Goal: Transaction & Acquisition: Purchase product/service

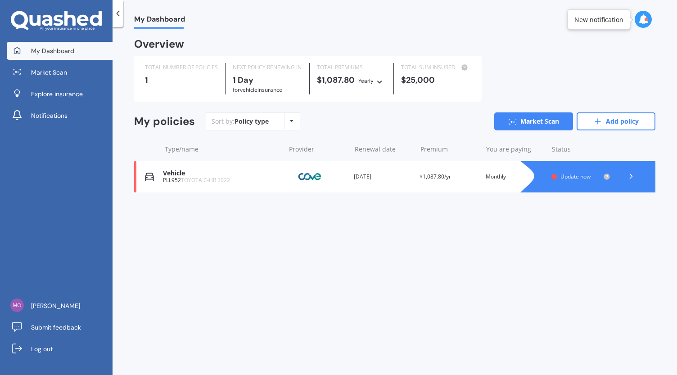
click at [385, 221] on div "My Dashboard Overview TOTAL NUMBER OF POLICIES 1 NEXT POLICY RENEWING [DATE] fo…" at bounding box center [395, 203] width 564 height 348
click at [572, 174] on span "Update now" at bounding box center [575, 177] width 30 height 8
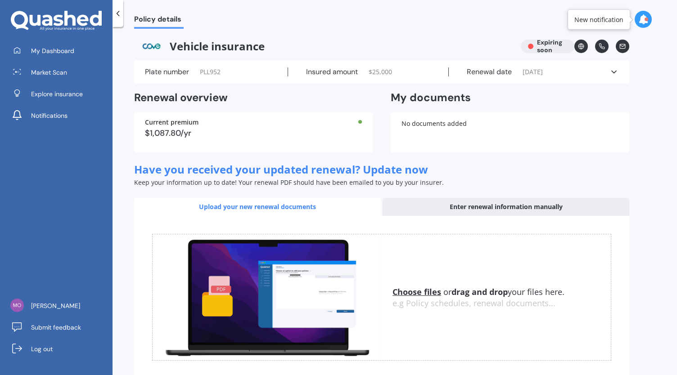
click at [614, 72] on icon at bounding box center [613, 72] width 9 height 9
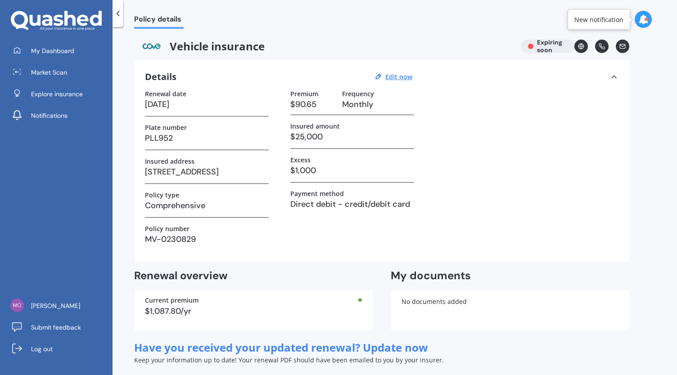
click at [642, 20] on icon at bounding box center [643, 19] width 10 height 10
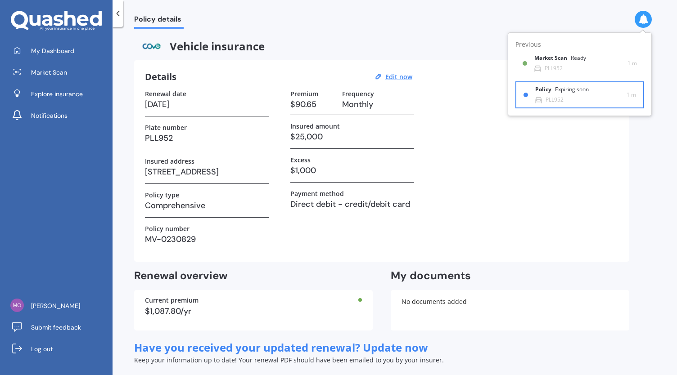
click at [571, 98] on div "Policy Expiring soon PLL952" at bounding box center [580, 94] width 91 height 17
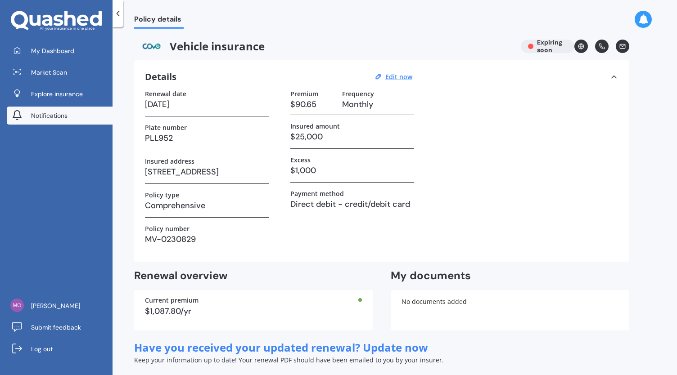
click at [51, 116] on span "Notifications" at bounding box center [49, 115] width 36 height 9
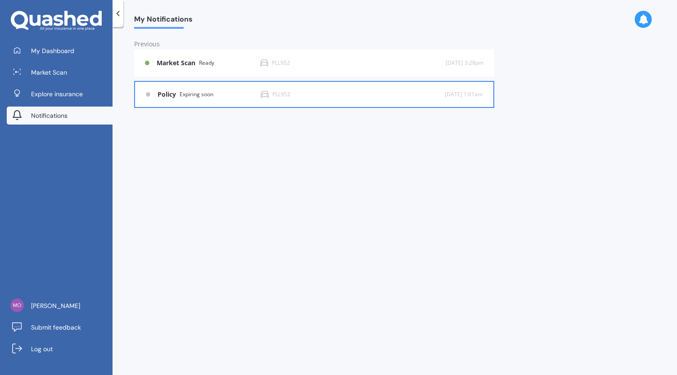
click at [214, 91] on div "Policy Expiring soon" at bounding box center [209, 95] width 103 height 8
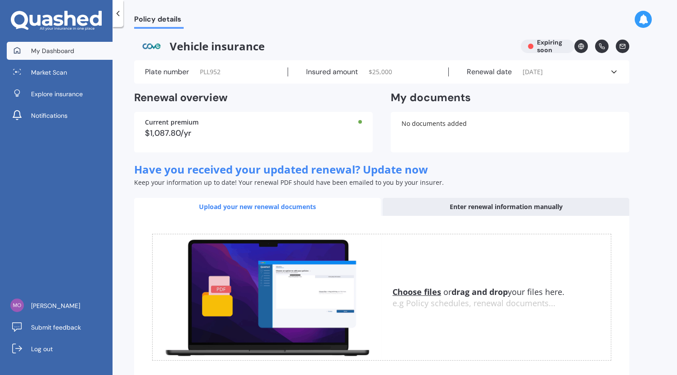
click at [60, 55] on span "My Dashboard" at bounding box center [52, 50] width 43 height 9
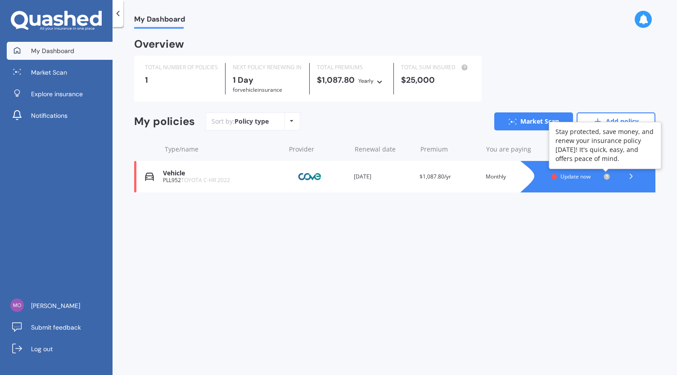
click at [607, 176] on icon at bounding box center [607, 177] width 2 height 2
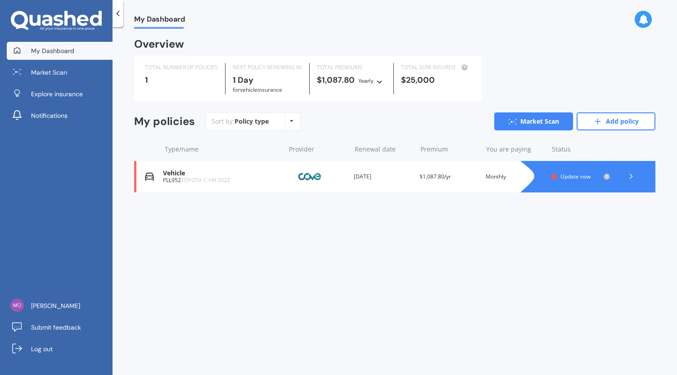
click at [631, 178] on polyline at bounding box center [631, 176] width 2 height 5
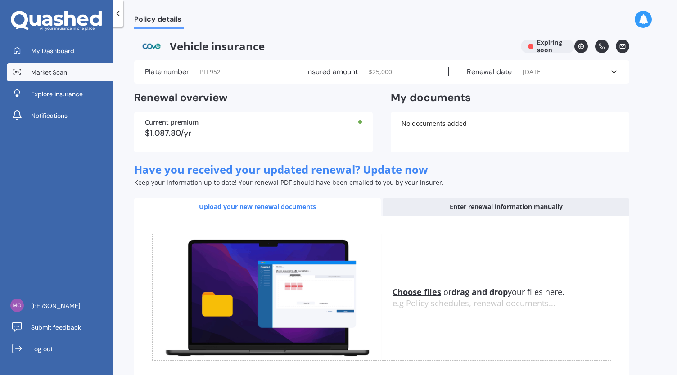
click at [54, 66] on link "Market Scan" at bounding box center [60, 72] width 106 height 18
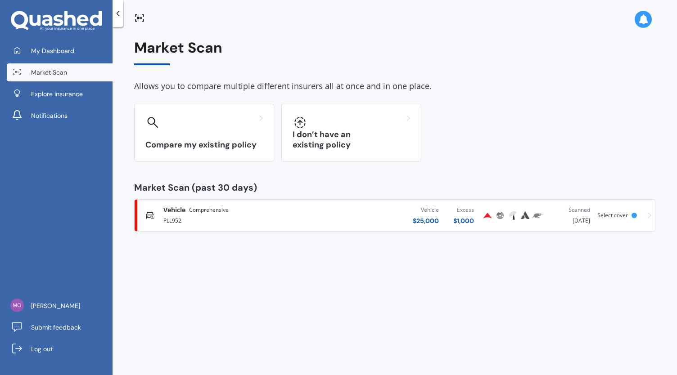
click at [279, 214] on div "Vehicle Comprehensive" at bounding box center [238, 210] width 150 height 9
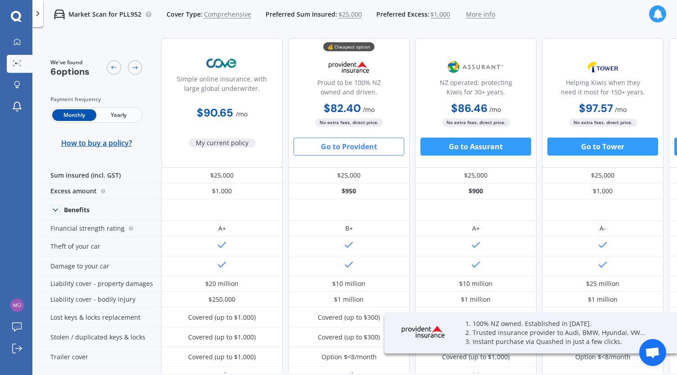
click at [481, 13] on span "More info" at bounding box center [480, 14] width 29 height 9
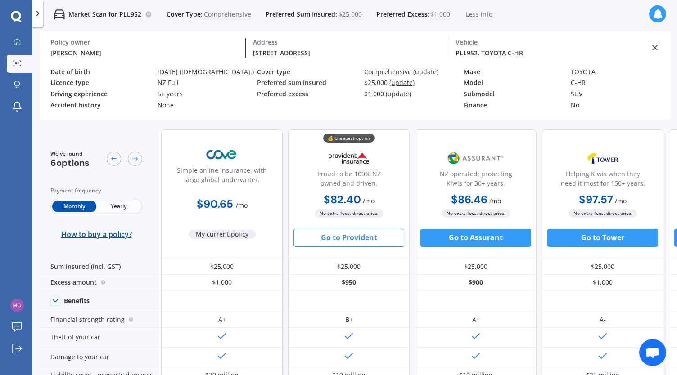
click at [176, 79] on div "NZ Full" at bounding box center [208, 83] width 100 height 8
click at [77, 53] on div "[PERSON_NAME]" at bounding box center [144, 52] width 188 height 9
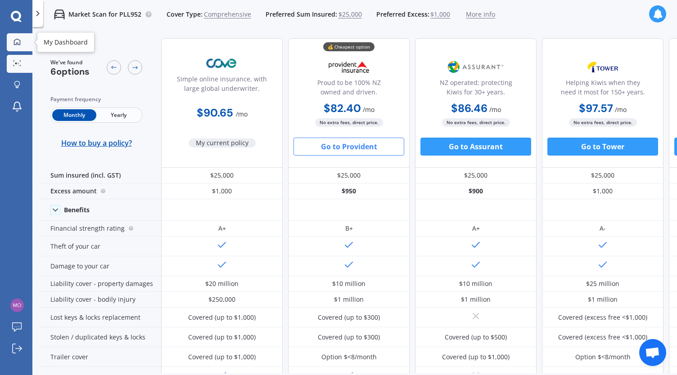
click at [15, 39] on icon at bounding box center [17, 41] width 6 height 6
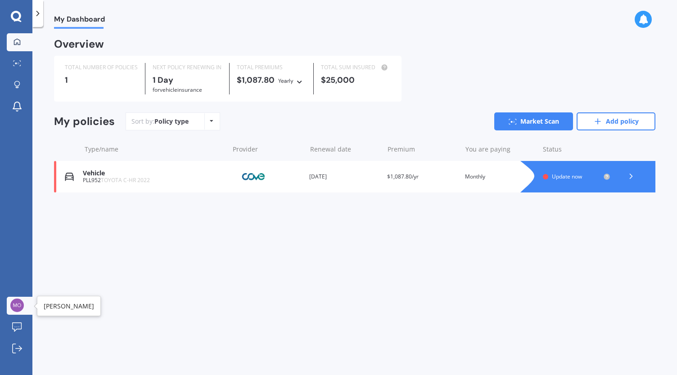
click at [17, 302] on img at bounding box center [17, 306] width 14 height 14
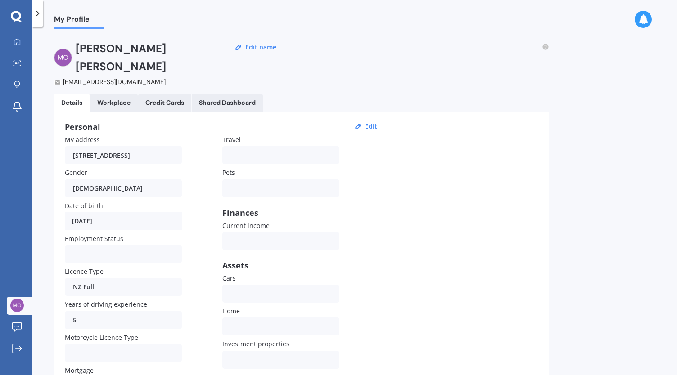
click at [115, 212] on div "[DATE]" at bounding box center [123, 221] width 117 height 18
click at [368, 122] on button "Edit" at bounding box center [371, 126] width 18 height 8
select select "17"
select select "12"
select select "1954"
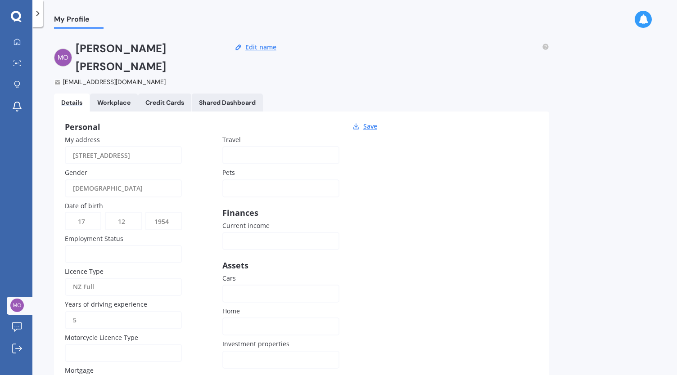
click at [91, 213] on select "DD 01 02 03 04 05 06 07 08 09 10 11 12 13 14 15 16 17 18 19 20 21 22 23 24 25 2…" at bounding box center [83, 221] width 35 height 16
select select "06"
click at [66, 213] on select "DD 01 02 03 04 05 06 07 08 09 10 11 12 13 14 15 16 17 18 19 20 21 22 23 24 25 2…" at bounding box center [83, 221] width 35 height 16
click at [125, 213] on select "MM 01 02 03 04 05 06 07 08 09 10 11 12" at bounding box center [123, 221] width 35 height 16
select select "04"
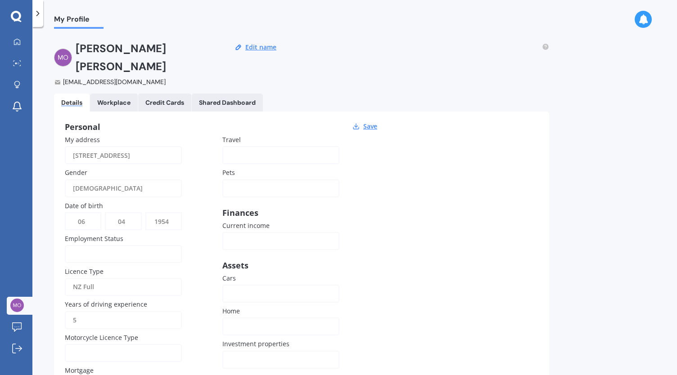
click at [106, 213] on select "MM 01 02 03 04 05 06 07 08 09 10 11 12" at bounding box center [123, 221] width 35 height 16
click at [167, 213] on select "YYYY 2009 2008 2007 2006 2005 2004 2003 2002 2001 2000 1999 1998 1997 1996 1995…" at bounding box center [163, 221] width 35 height 16
select select "1989"
click at [146, 213] on select "YYYY 2009 2008 2007 2006 2005 2004 2003 2002 2001 2000 1999 1998 1997 1996 1995…" at bounding box center [163, 221] width 35 height 16
click at [241, 232] on input "Current income" at bounding box center [280, 241] width 117 height 18
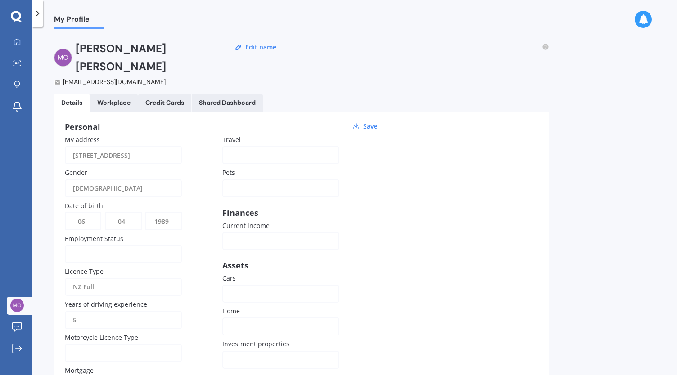
click at [519, 234] on div "Personal Save My address [STREET_ADDRESS] Gender [DEMOGRAPHIC_DATA] [DEMOGRAPHI…" at bounding box center [301, 261] width 495 height 298
click at [94, 249] on div at bounding box center [117, 254] width 89 height 10
click at [86, 272] on span "Employed" at bounding box center [88, 276] width 31 height 9
click at [248, 285] on div "Own None" at bounding box center [280, 294] width 117 height 18
click at [375, 180] on div "My address [STREET_ADDRESS] Gender [DEMOGRAPHIC_DATA] [DEMOGRAPHIC_DATA] [DEMOG…" at bounding box center [222, 267] width 315 height 264
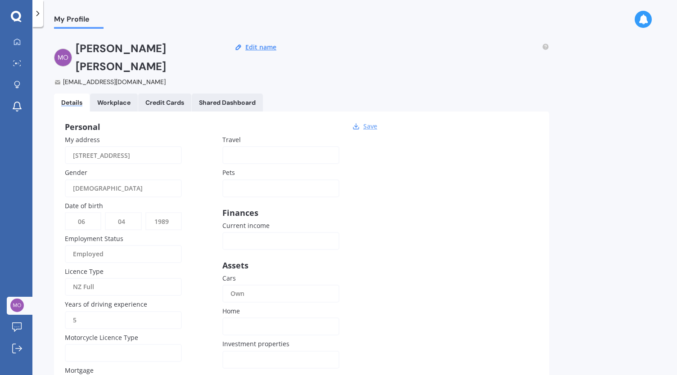
click at [370, 122] on button "Save" at bounding box center [369, 126] width 19 height 8
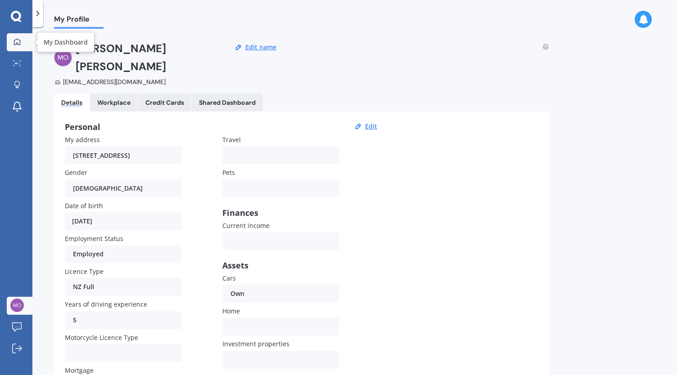
click at [17, 39] on icon at bounding box center [17, 41] width 6 height 6
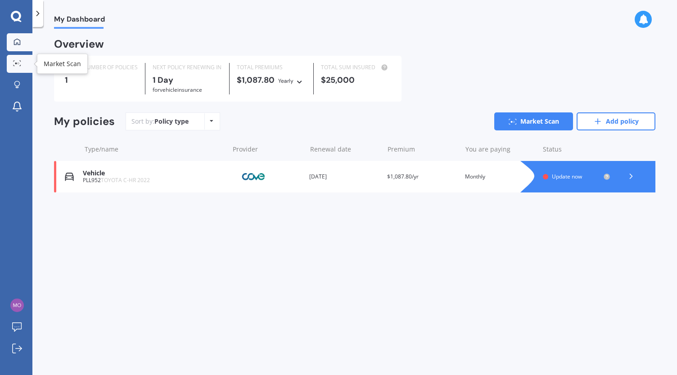
click at [25, 64] on link "Market Scan" at bounding box center [20, 64] width 26 height 18
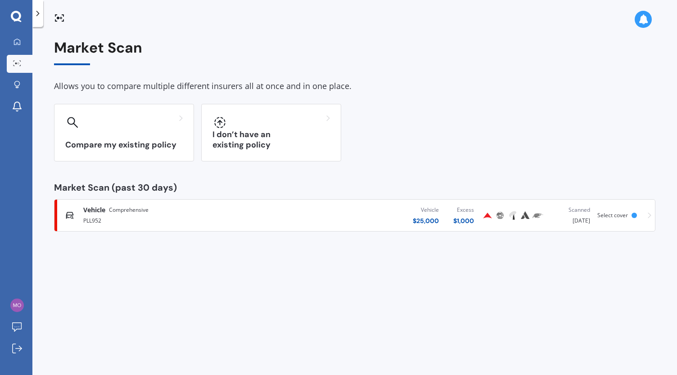
click at [344, 218] on div "Vehicle $ 25,000 Excess $ 1,000" at bounding box center [377, 215] width 208 height 27
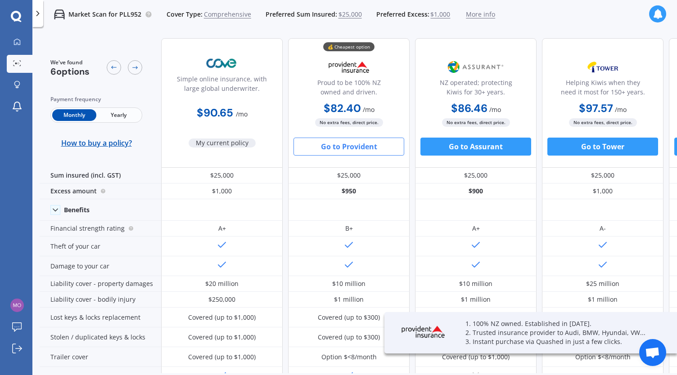
click at [479, 14] on span "More info" at bounding box center [480, 14] width 29 height 9
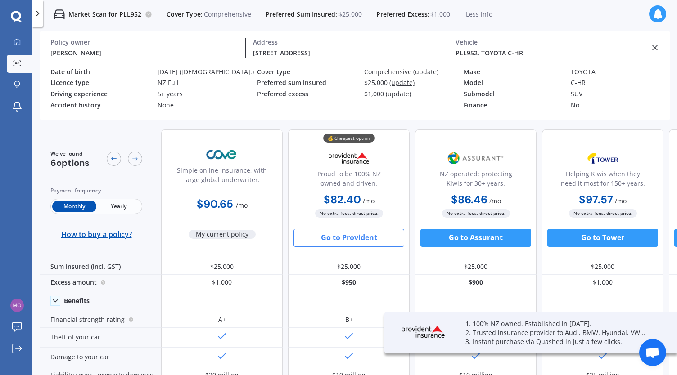
click at [479, 14] on span "Less info" at bounding box center [479, 14] width 27 height 9
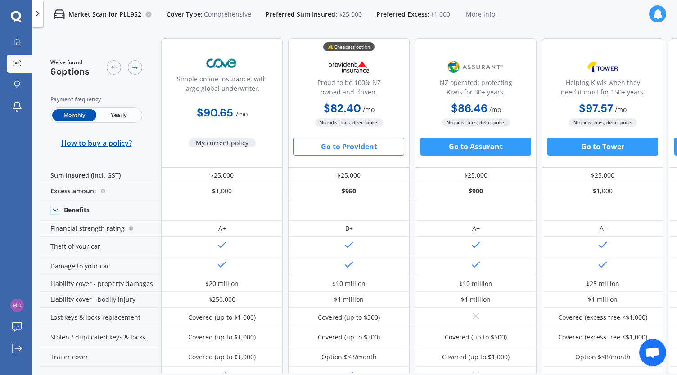
click at [472, 17] on span "More info" at bounding box center [480, 14] width 29 height 9
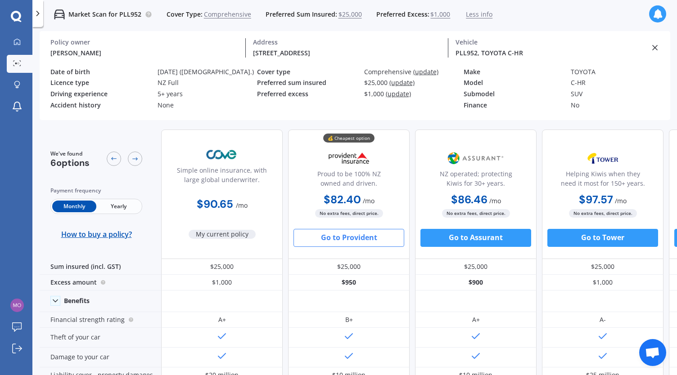
click at [473, 18] on span "Less info" at bounding box center [479, 14] width 27 height 9
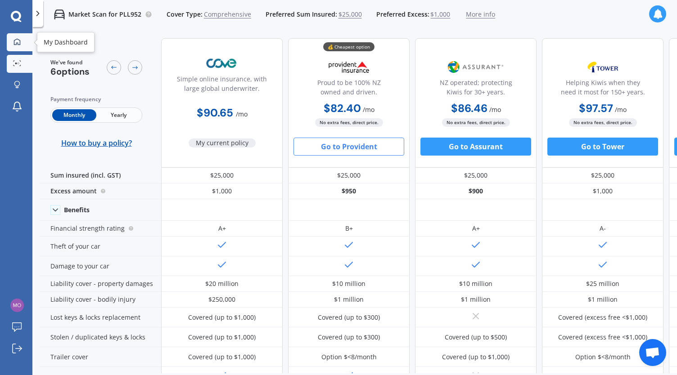
click at [18, 42] on icon at bounding box center [17, 41] width 6 height 6
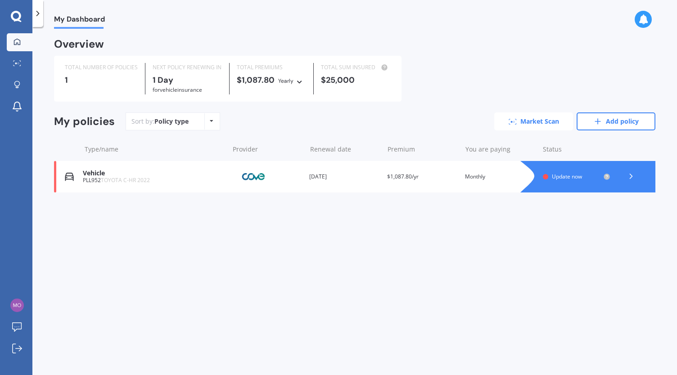
click at [536, 124] on link "Market Scan" at bounding box center [533, 122] width 79 height 18
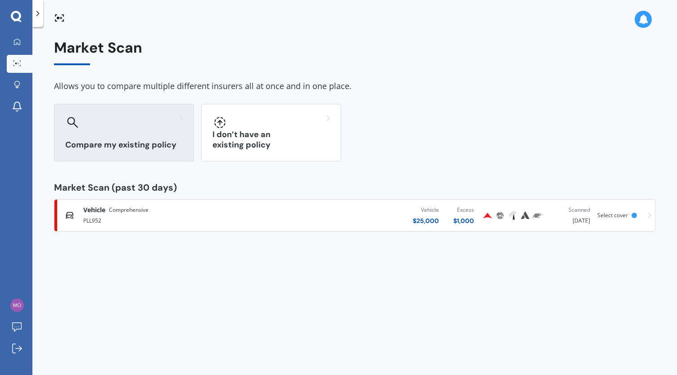
click at [136, 138] on div "Compare my existing policy" at bounding box center [124, 133] width 140 height 58
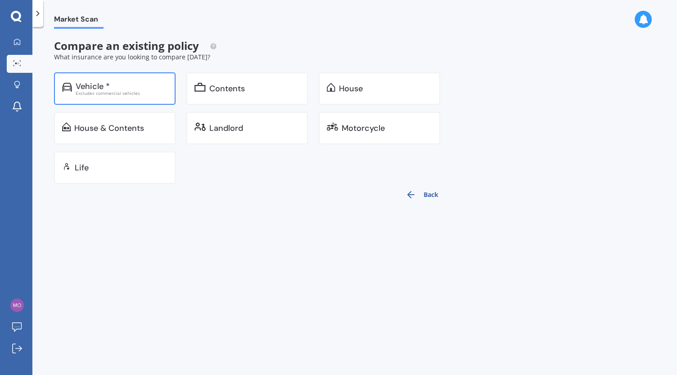
click at [106, 89] on div "Vehicle *" at bounding box center [93, 86] width 34 height 9
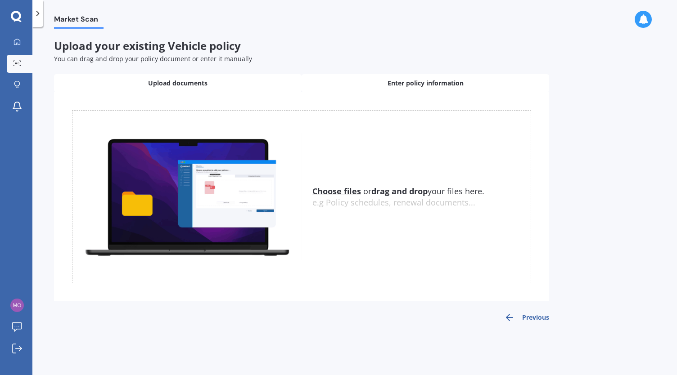
click at [420, 84] on span "Enter policy information" at bounding box center [425, 83] width 76 height 9
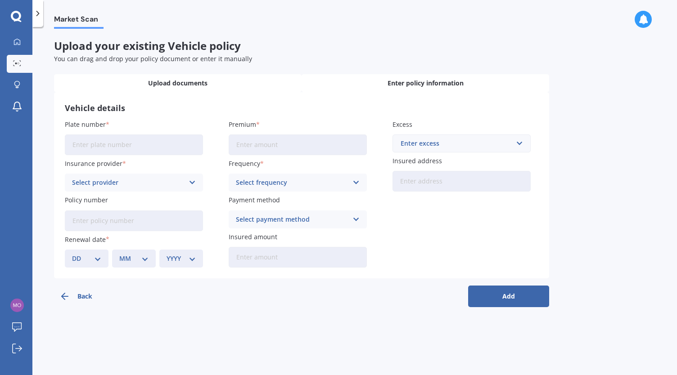
click at [175, 85] on span "Upload documents" at bounding box center [177, 83] width 59 height 9
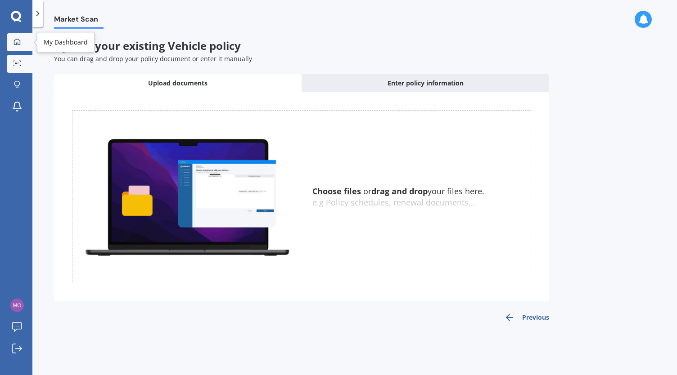
click at [22, 40] on div at bounding box center [17, 42] width 14 height 8
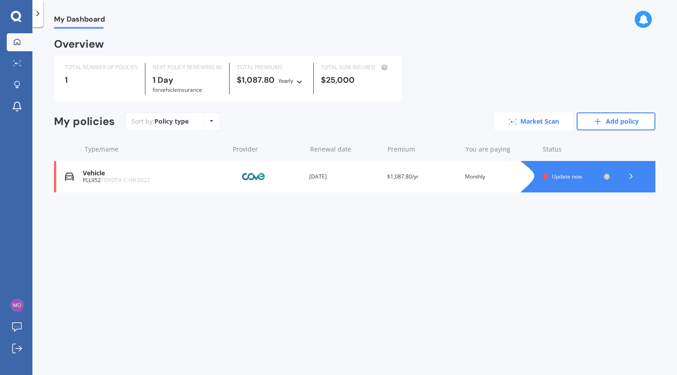
click at [523, 119] on link "Market Scan" at bounding box center [533, 122] width 79 height 18
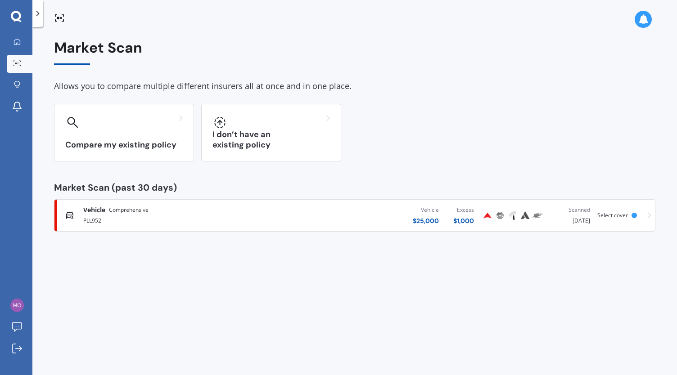
click at [103, 216] on div "PLL952" at bounding box center [178, 220] width 190 height 11
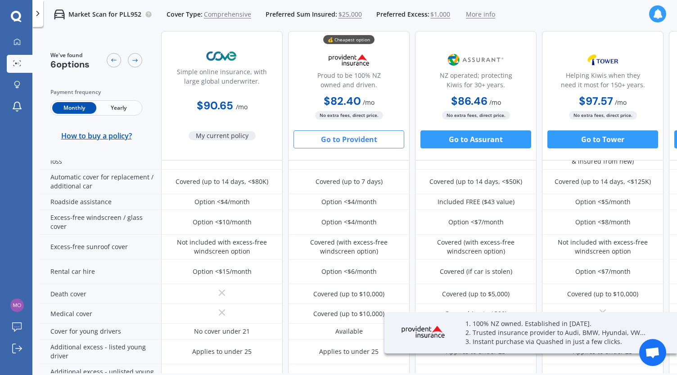
scroll to position [444, 0]
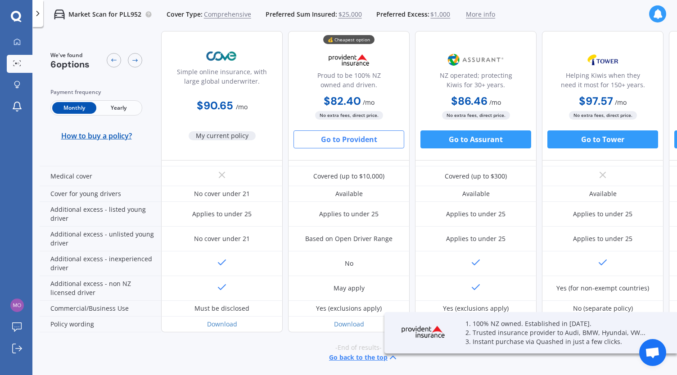
click at [347, 344] on span "-End of results-" at bounding box center [358, 347] width 46 height 9
click at [474, 13] on span "More info" at bounding box center [480, 14] width 29 height 9
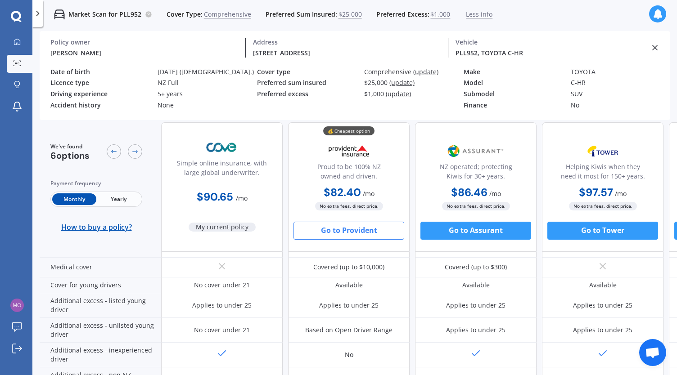
click at [533, 78] on div "Make TOYOTA" at bounding box center [567, 73] width 207 height 11
click at [419, 72] on span "(update)" at bounding box center [425, 72] width 25 height 9
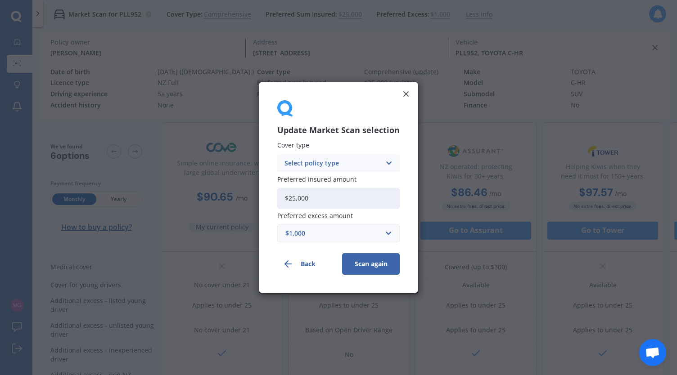
click at [406, 95] on line at bounding box center [406, 94] width 5 height 5
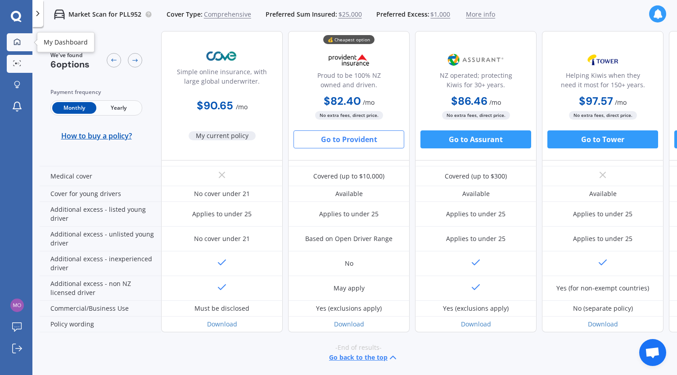
click at [19, 46] on div at bounding box center [17, 42] width 14 height 8
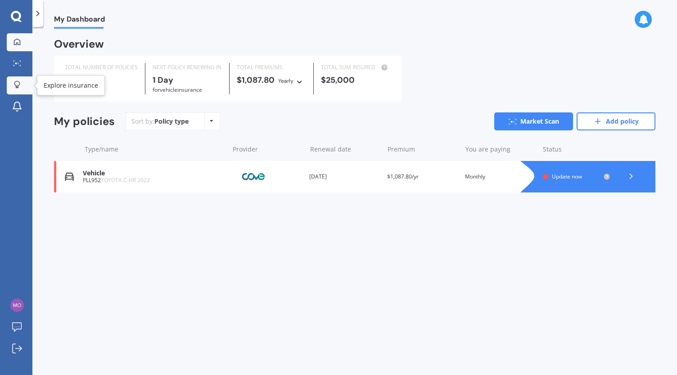
click at [18, 90] on link "Explore insurance" at bounding box center [20, 86] width 26 height 18
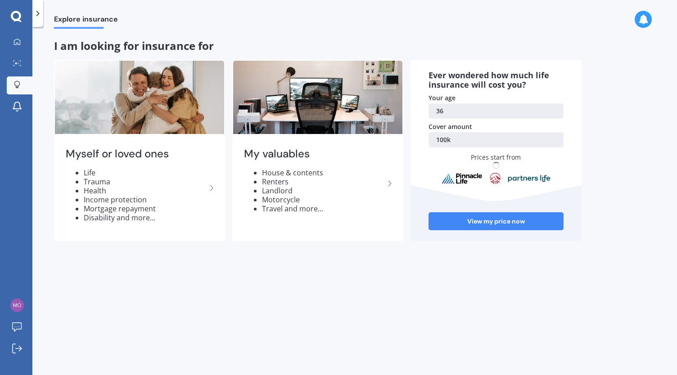
click at [14, 14] on icon at bounding box center [16, 17] width 11 height 12
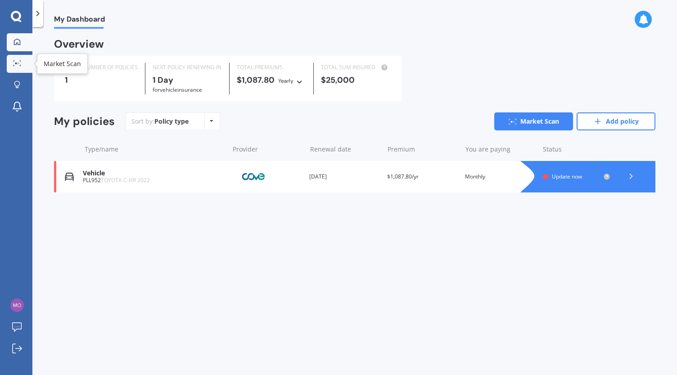
click at [15, 58] on link "Market Scan" at bounding box center [20, 64] width 26 height 18
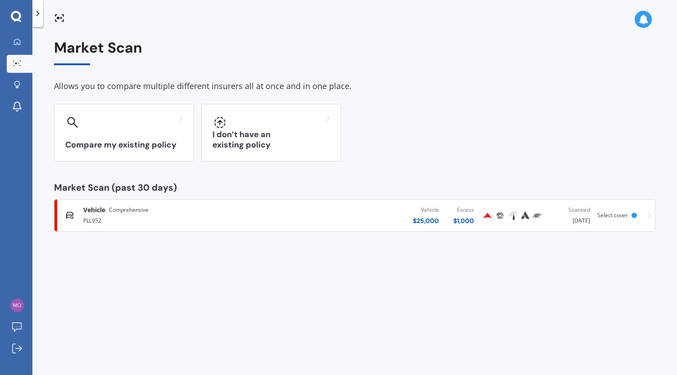
click at [645, 216] on div "Vehicle Comprehensive PLL952 Vehicle $ 25,000 Excess $ 1,000 Scanned [DATE] Sel…" at bounding box center [354, 215] width 593 height 27
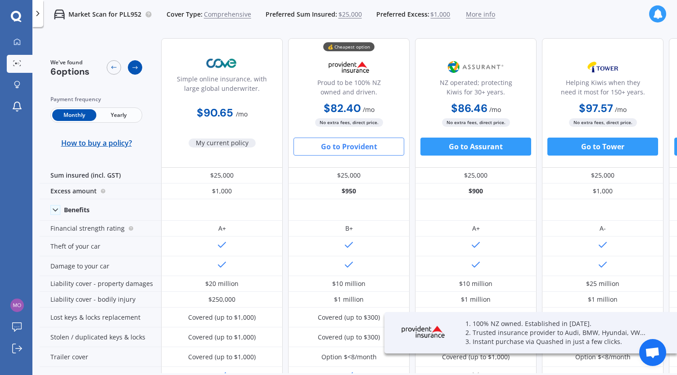
click at [133, 70] on icon at bounding box center [134, 67] width 7 height 7
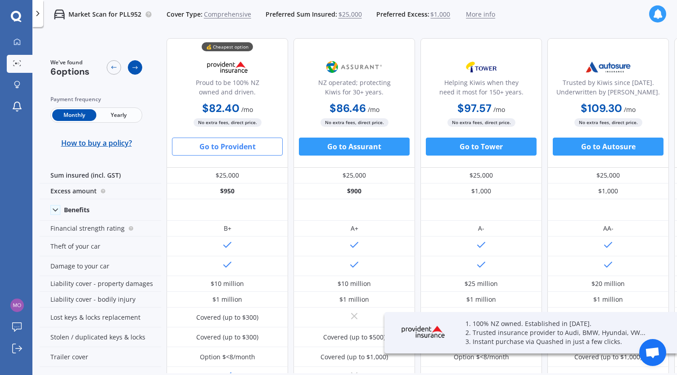
click at [132, 70] on icon at bounding box center [134, 67] width 7 height 7
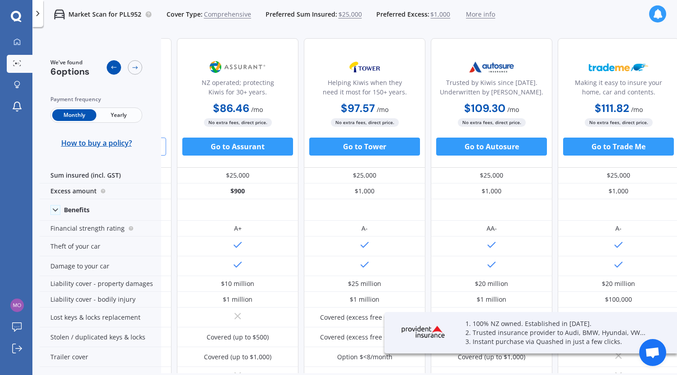
scroll to position [0, 243]
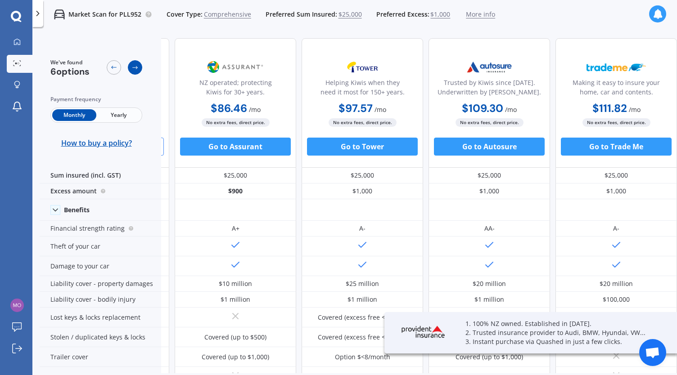
click at [132, 65] on icon at bounding box center [134, 67] width 7 height 7
click at [120, 67] on div at bounding box center [114, 67] width 14 height 14
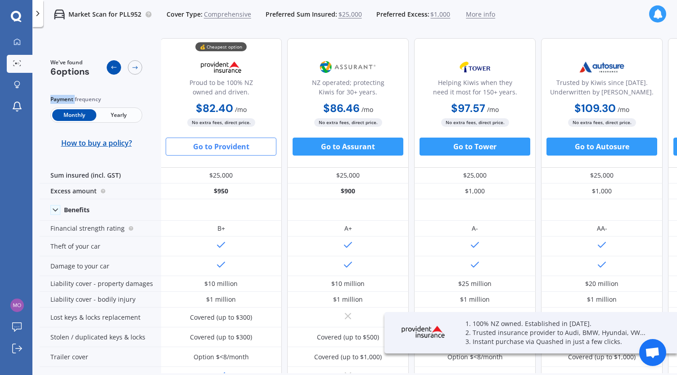
click at [120, 67] on div at bounding box center [114, 67] width 14 height 14
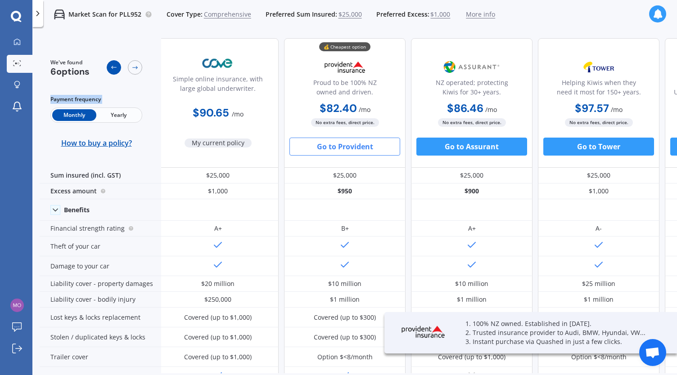
click at [120, 67] on div at bounding box center [114, 67] width 14 height 14
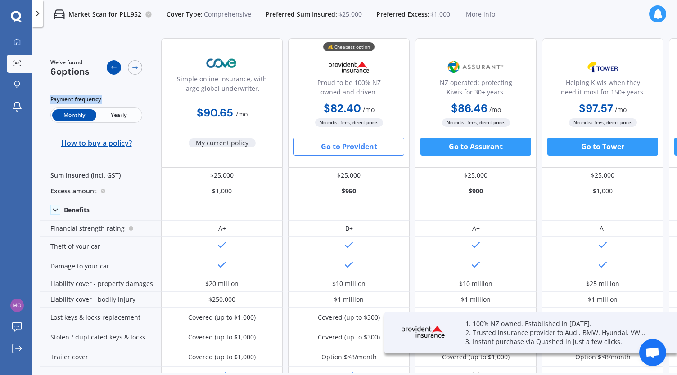
scroll to position [0, 0]
click at [120, 67] on div at bounding box center [114, 67] width 14 height 14
click at [478, 14] on span "More info" at bounding box center [480, 14] width 29 height 9
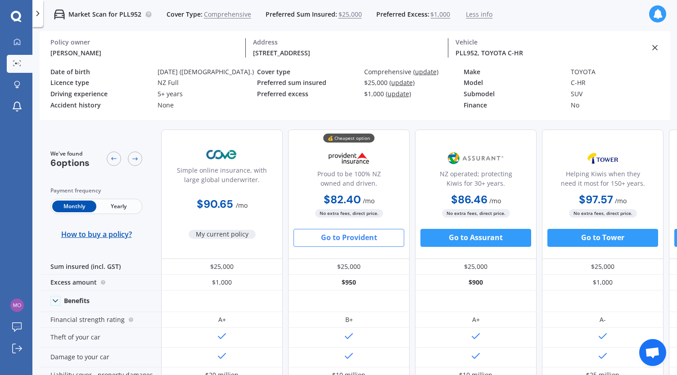
click at [154, 91] on div "Driving experience 5+ years" at bounding box center [153, 95] width 207 height 11
click at [172, 93] on div "5+ years" at bounding box center [208, 94] width 100 height 8
click at [170, 79] on div "NZ Full" at bounding box center [208, 83] width 100 height 8
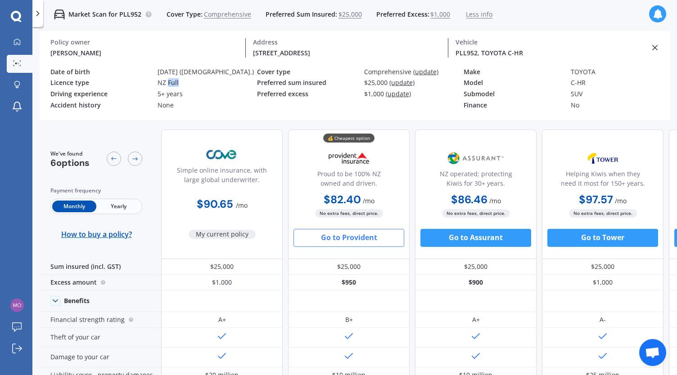
click at [170, 79] on div "NZ Full" at bounding box center [208, 83] width 100 height 8
click at [181, 77] on div "Date of birth [DEMOGRAPHIC_DATA] ([DEMOGRAPHIC_DATA].)" at bounding box center [153, 73] width 207 height 11
click at [656, 49] on line at bounding box center [655, 47] width 5 height 5
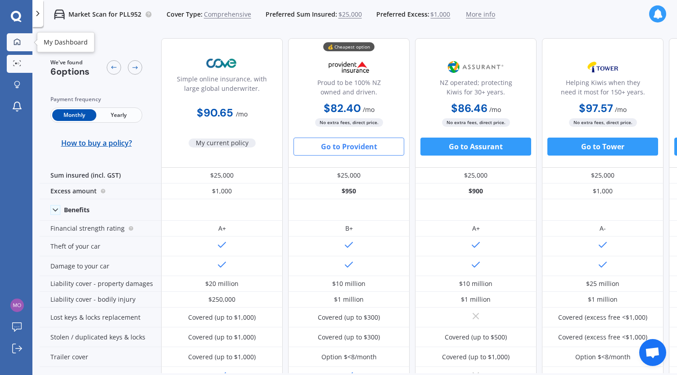
click at [22, 38] on div at bounding box center [17, 42] width 14 height 8
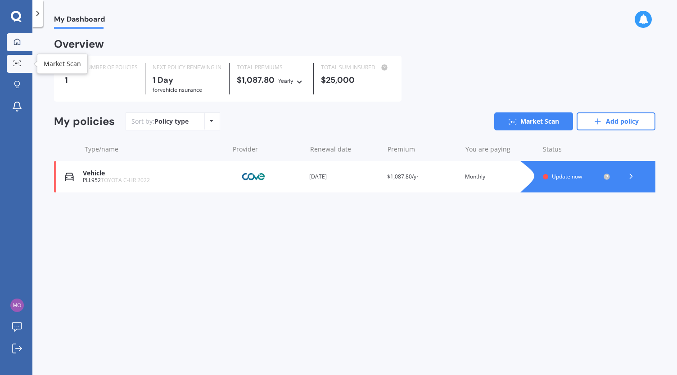
click at [15, 66] on div at bounding box center [17, 63] width 14 height 7
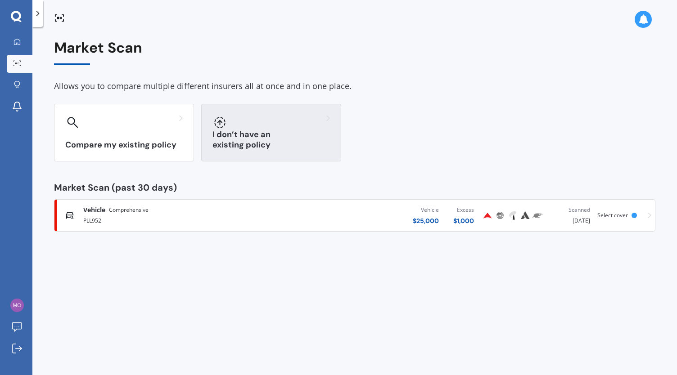
click at [238, 136] on div "I don’t have an existing policy" at bounding box center [271, 133] width 140 height 58
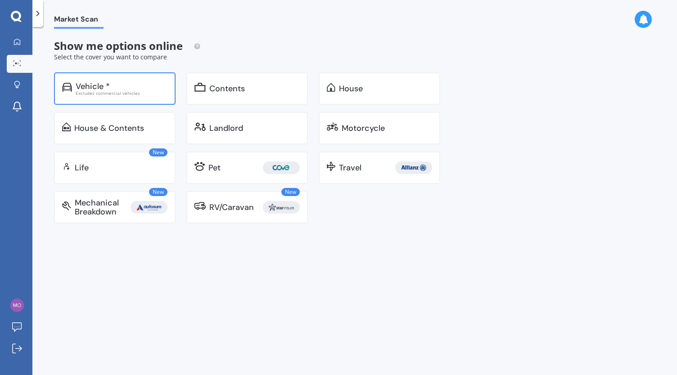
click at [95, 82] on div "Vehicle *" at bounding box center [93, 86] width 34 height 9
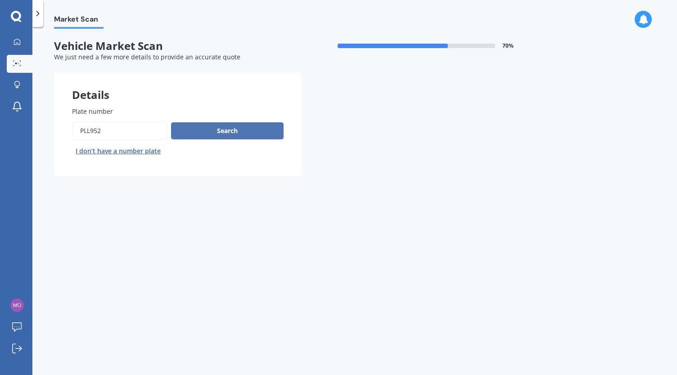
click at [221, 134] on button "Search" at bounding box center [227, 130] width 113 height 17
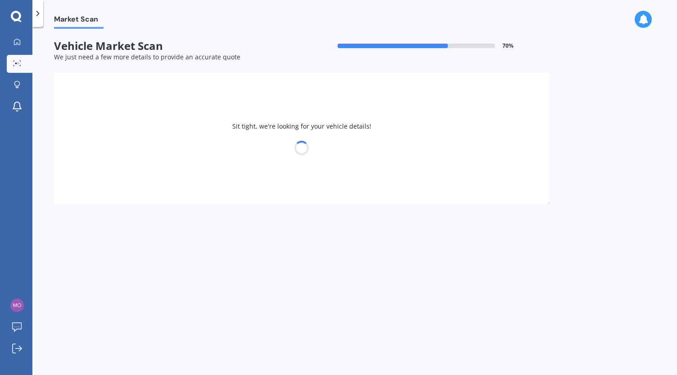
select select "TOYOTA"
select select "C-HR"
select select "06"
select select "04"
select select "1989"
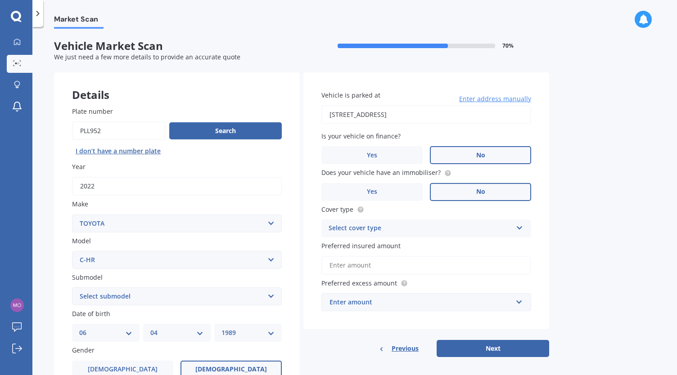
click at [373, 233] on div "Select cover type" at bounding box center [421, 228] width 184 height 11
click at [373, 245] on span "Comprehensive" at bounding box center [353, 246] width 48 height 9
click at [372, 266] on input "Preferred insured amount" at bounding box center [426, 265] width 210 height 19
type input "$25,000"
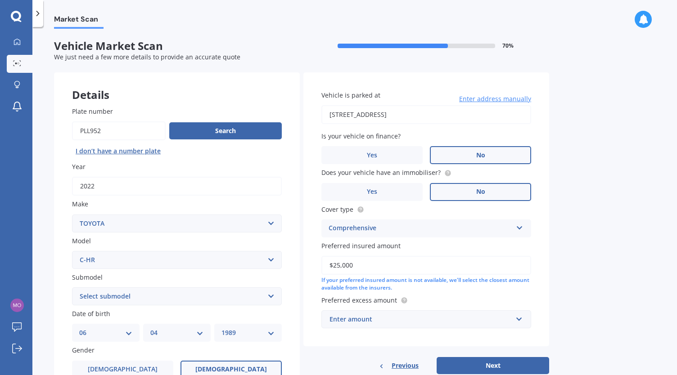
click at [360, 318] on div "Enter amount" at bounding box center [420, 320] width 183 height 10
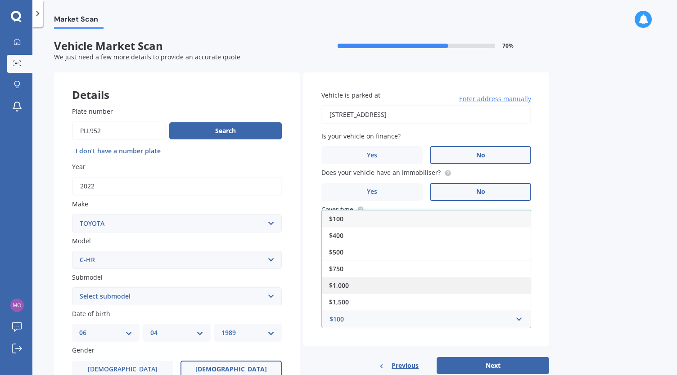
click at [352, 288] on div "$1,000" at bounding box center [426, 285] width 209 height 17
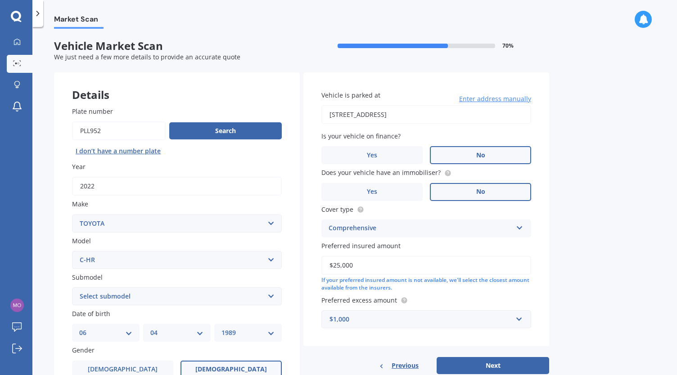
click at [626, 289] on div "Market Scan Vehicle Market Scan 70 % We just need a few more details to provide…" at bounding box center [354, 203] width 644 height 348
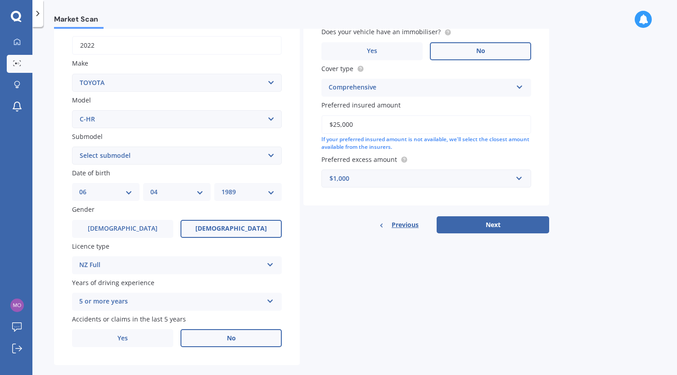
scroll to position [137, 0]
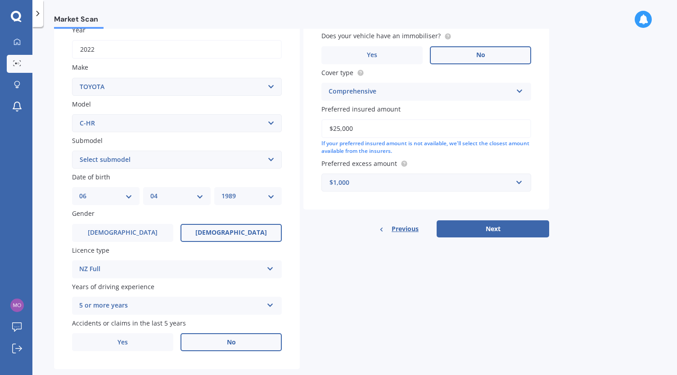
click at [221, 162] on select "Select submodel Hybrid Station Wagon SUV" at bounding box center [177, 160] width 210 height 18
select select "SUV"
click at [72, 151] on select "Select submodel Hybrid Station Wagon SUV" at bounding box center [177, 160] width 210 height 18
click at [432, 339] on div "Details Plate number Search I don’t have a number plate Year [DATE] Make Select…" at bounding box center [301, 153] width 495 height 434
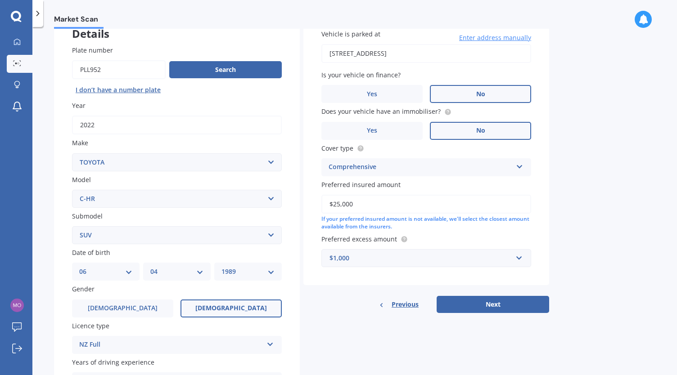
scroll to position [60, 0]
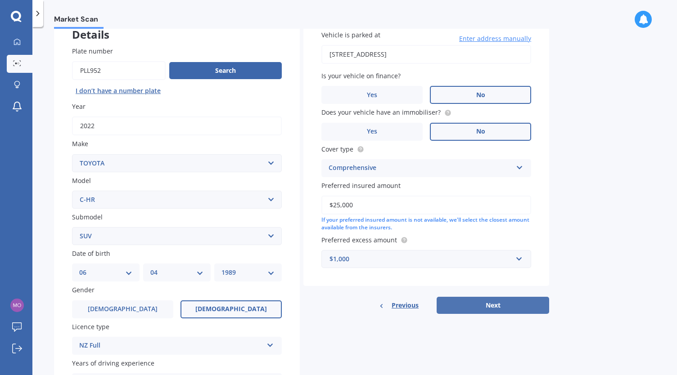
click at [471, 304] on button "Next" at bounding box center [493, 305] width 113 height 17
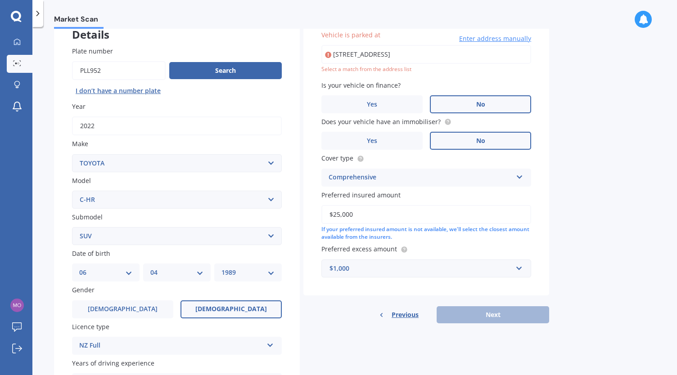
type input "[STREET_ADDRESS]"
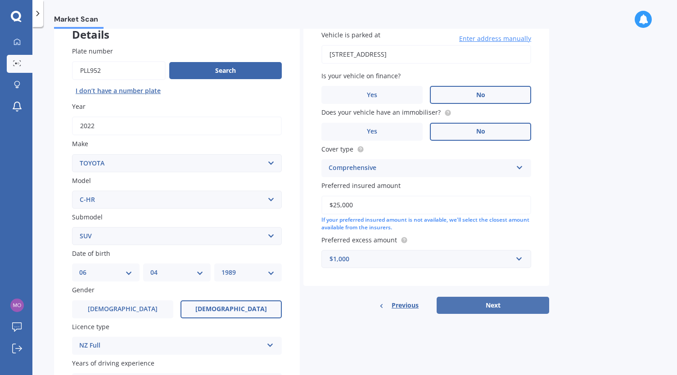
click at [477, 306] on button "Next" at bounding box center [493, 305] width 113 height 17
select select "06"
select select "04"
select select "1989"
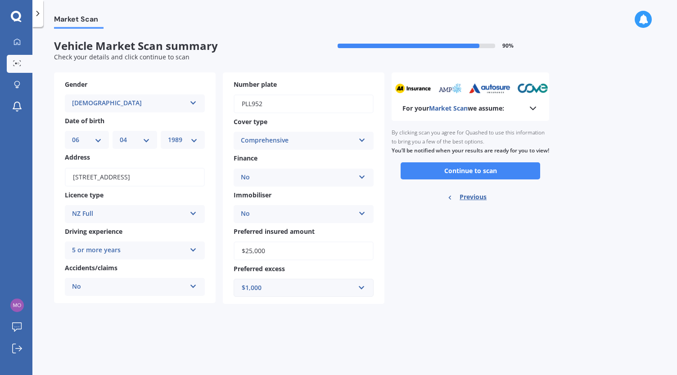
scroll to position [0, 0]
click at [464, 179] on button "Continue to scan" at bounding box center [471, 170] width 140 height 17
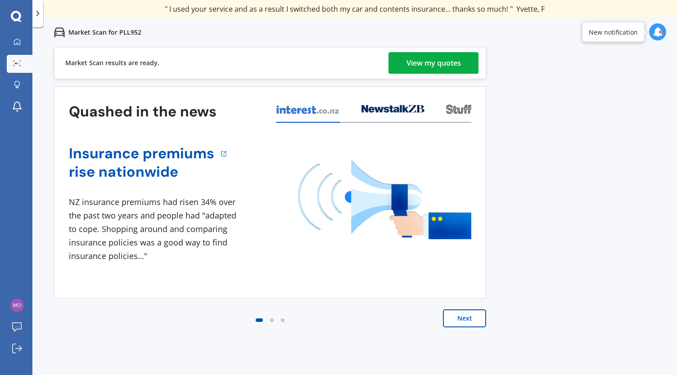
click at [430, 58] on div "View my quotes" at bounding box center [433, 63] width 54 height 22
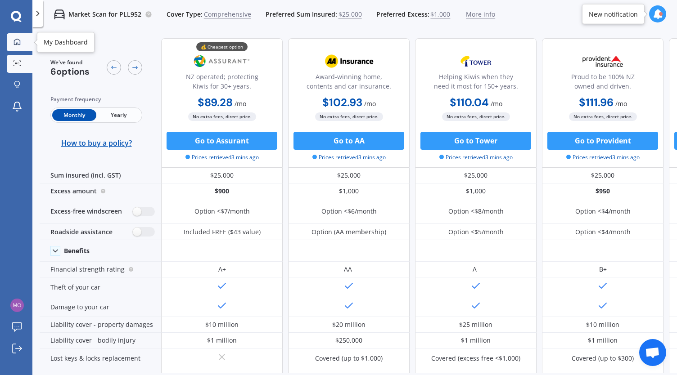
click at [17, 40] on icon at bounding box center [17, 41] width 7 height 7
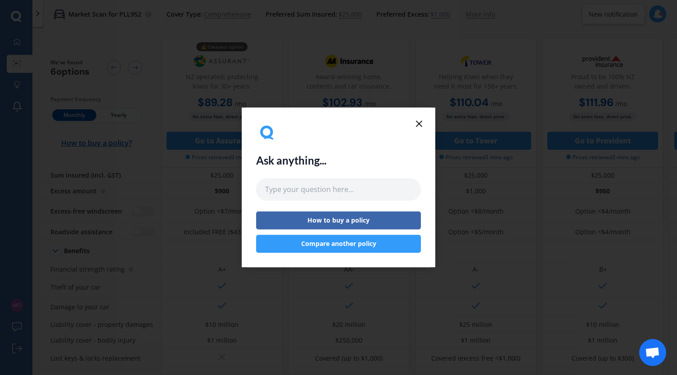
click at [421, 124] on icon at bounding box center [419, 123] width 11 height 11
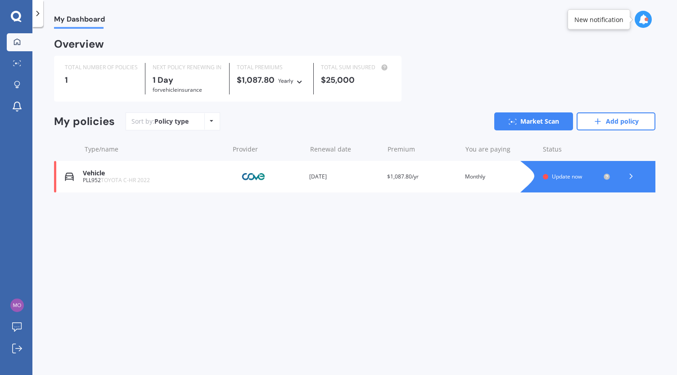
click at [432, 180] on div "Premium $1,087.80/yr" at bounding box center [422, 176] width 71 height 9
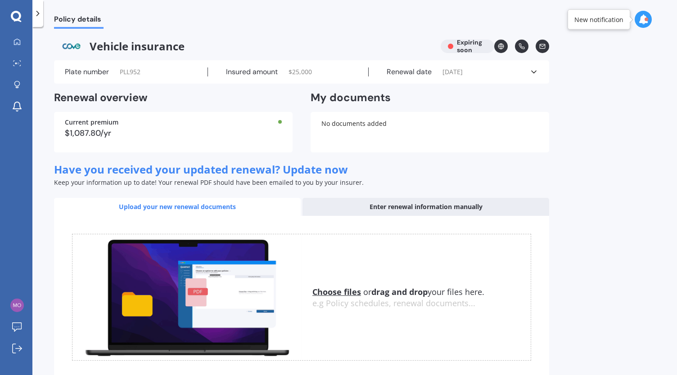
click at [657, 226] on div "Policy details Vehicle insurance Expiring soon Plate number PLL952 Insured amou…" at bounding box center [354, 203] width 644 height 348
click at [16, 43] on icon at bounding box center [17, 41] width 6 height 6
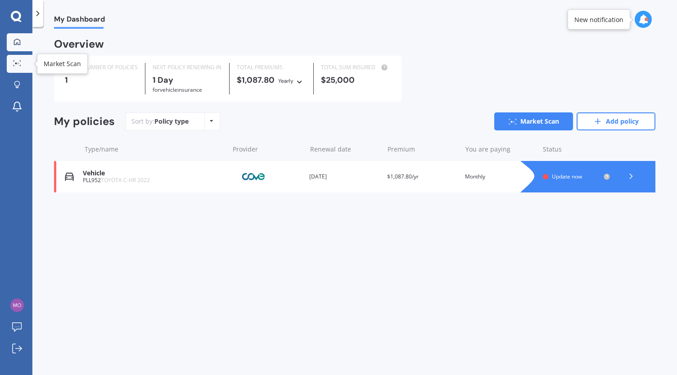
click at [11, 63] on div at bounding box center [17, 63] width 14 height 7
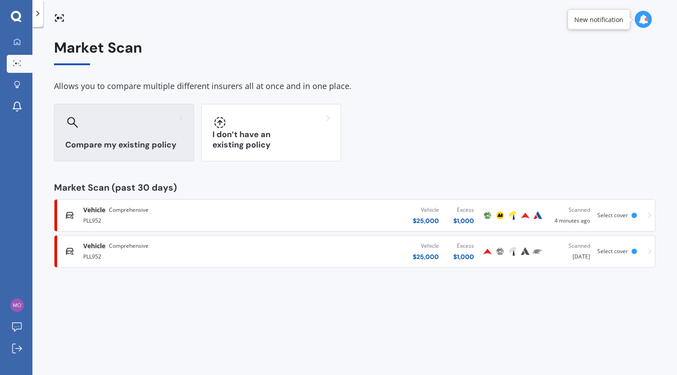
click at [85, 135] on div "Compare my existing policy" at bounding box center [124, 133] width 140 height 58
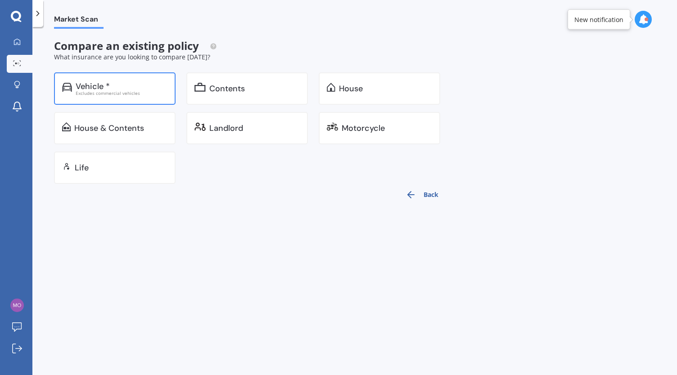
click at [108, 79] on div "Vehicle * Excludes commercial vehicles" at bounding box center [115, 88] width 122 height 32
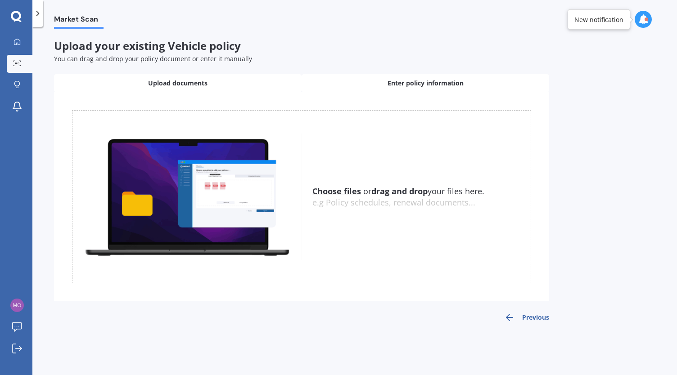
click at [377, 81] on div "Enter policy information" at bounding box center [426, 83] width 248 height 18
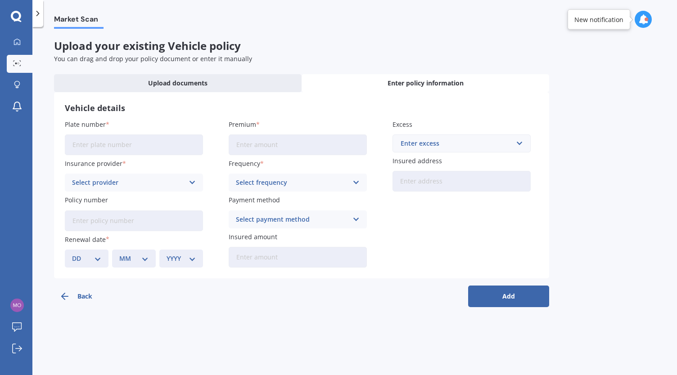
click at [99, 148] on input "Plate number" at bounding box center [134, 145] width 138 height 21
type input "PLL952"
click at [120, 183] on div "Select provider" at bounding box center [128, 183] width 112 height 10
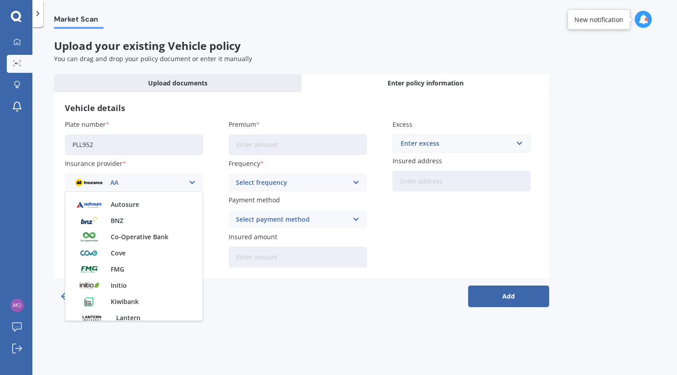
scroll to position [135, 0]
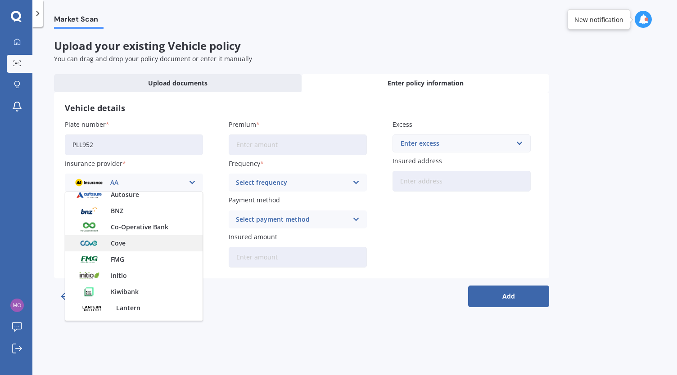
click at [178, 250] on div "Cove" at bounding box center [133, 243] width 137 height 16
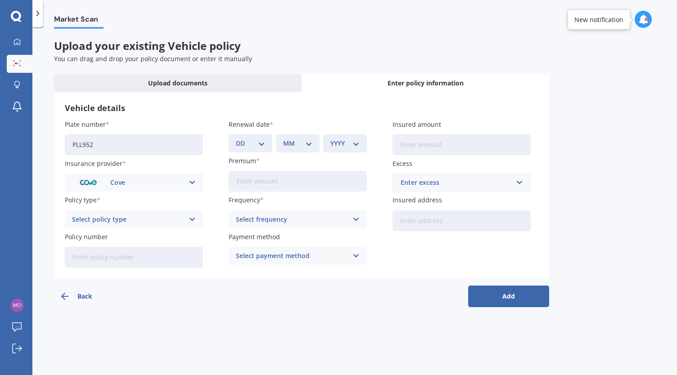
click at [253, 145] on select "DD 01 02 03 04 05 06 07 08 09 10 11 12 13 14 15 16 17 18 19 20 21 22 23 24 25 2…" at bounding box center [250, 144] width 29 height 10
select select "07"
click at [236, 139] on select "DD 01 02 03 04 05 06 07 08 09 10 11 12 13 14 15 16 17 18 19 20 21 22 23 24 25 2…" at bounding box center [250, 144] width 29 height 10
click at [296, 138] on div "MM 01 02 03 04 05 06 07 08 09 10 11 12" at bounding box center [298, 144] width 44 height 18
click at [317, 139] on div "MM 01 02 03 04 05 06 07 08 09 10 11 12" at bounding box center [298, 144] width 44 height 18
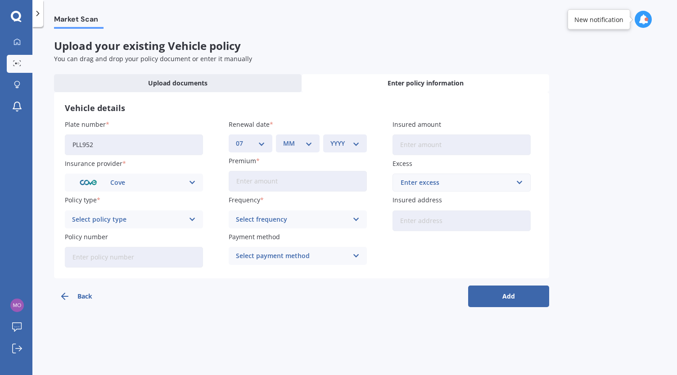
click at [309, 144] on select "MM 01 02 03 04 05 06 07 08 09 10 11 12" at bounding box center [297, 144] width 29 height 10
select select "10"
click at [283, 139] on select "MM 01 02 03 04 05 06 07 08 09 10 11 12" at bounding box center [297, 144] width 29 height 10
click at [349, 148] on select "YYYY 2027 2026 2025 2024 2023 2022 2021 2020 2019 2018 2017 2016 2015 2014 2013…" at bounding box center [344, 144] width 29 height 10
select select "2025"
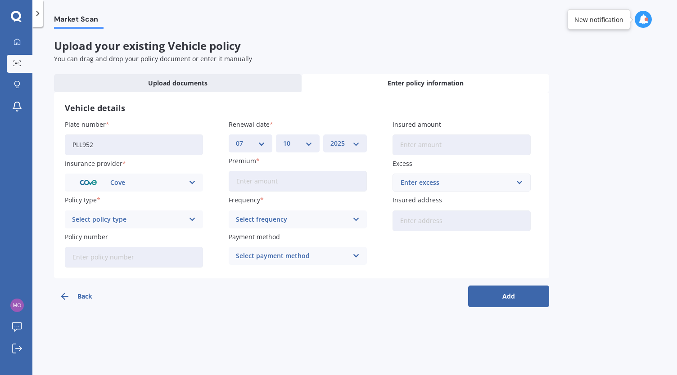
click at [330, 139] on select "YYYY 2027 2026 2025 2024 2023 2022 2021 2020 2019 2018 2017 2016 2015 2014 2013…" at bounding box center [344, 144] width 29 height 10
click at [314, 182] on input "Premium" at bounding box center [298, 181] width 138 height 21
click at [283, 182] on input "Premium" at bounding box center [298, 181] width 138 height 21
type input "$90.65"
click at [286, 217] on div "Select frequency" at bounding box center [292, 220] width 112 height 10
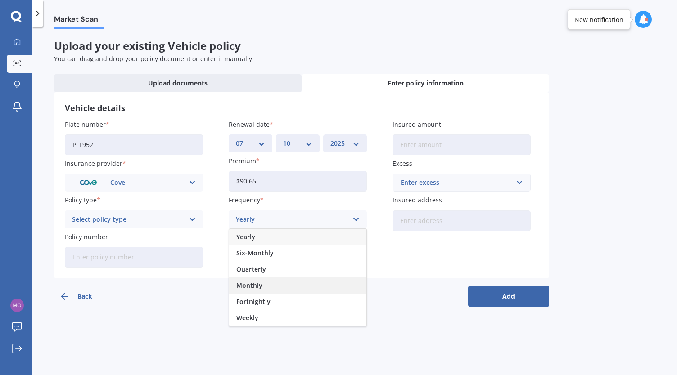
click at [275, 288] on div "Monthly" at bounding box center [297, 286] width 137 height 16
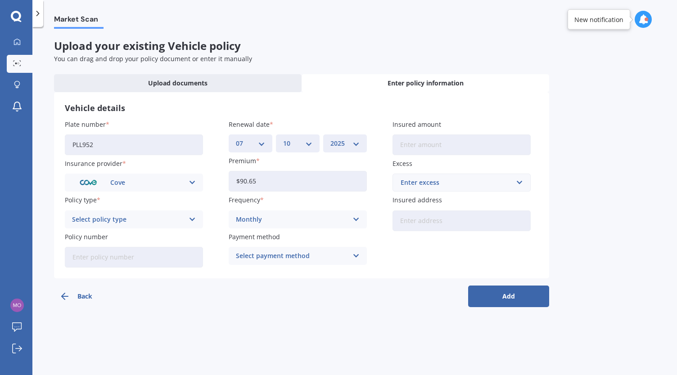
click at [90, 219] on div "Select policy type" at bounding box center [128, 220] width 112 height 10
click at [99, 239] on span "Comprehensive" at bounding box center [96, 237] width 48 height 6
click at [255, 255] on div "Select payment method" at bounding box center [292, 256] width 112 height 10
click at [412, 262] on div "Plate number PLL952 Insurance provider Cove AA AMI AMP ANZ ASB Aioi Nissay Dowa…" at bounding box center [301, 194] width 473 height 148
click at [428, 144] on input "Insured amount" at bounding box center [461, 145] width 138 height 21
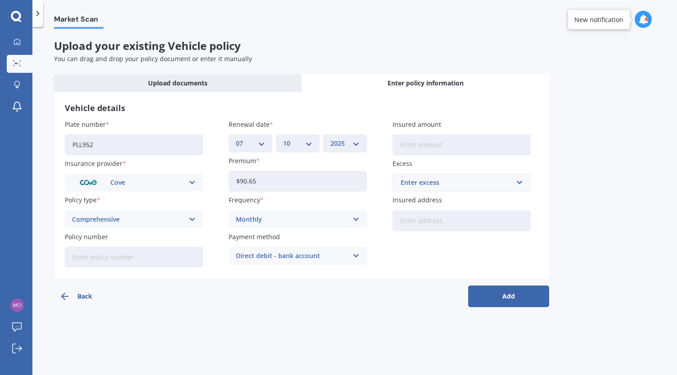
type input "$25,000"
click at [432, 190] on input "text" at bounding box center [458, 182] width 130 height 17
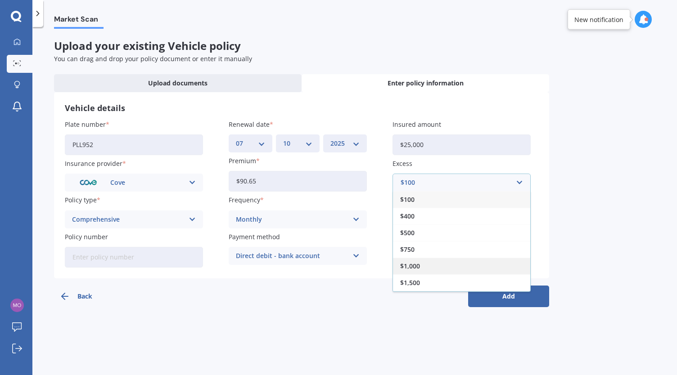
click at [426, 267] on div "$1,000" at bounding box center [461, 266] width 137 height 17
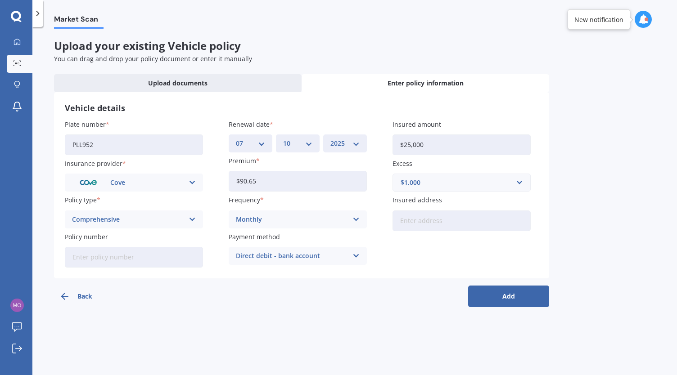
click at [405, 268] on div "Vehicle details Plate number PLL952 Insurance provider Cove AA AMI AMP ANZ ASB …" at bounding box center [301, 185] width 495 height 186
drag, startPoint x: 299, startPoint y: 180, endPoint x: 195, endPoint y: 160, distance: 106.0
click at [195, 160] on div "Plate number PLL952 Insurance provider Cove AA AMI AMP ANZ ASB Aioi Nissay Dowa…" at bounding box center [301, 194] width 473 height 148
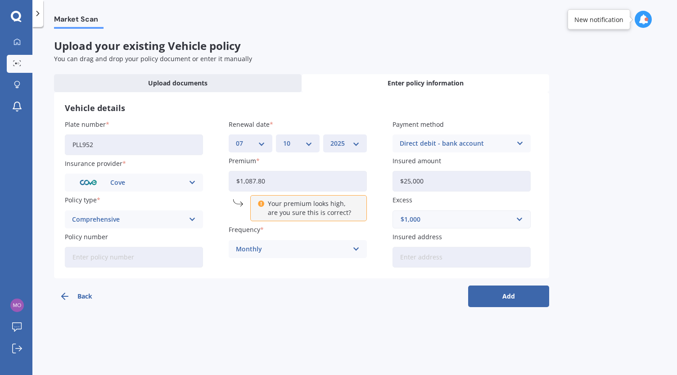
type input "$1,087.80"
click at [277, 236] on div "Frequency Monthly Yearly Six-Monthly Quarterly Monthly Fortnightly Weekly" at bounding box center [298, 241] width 138 height 33
click at [277, 245] on div "Monthly" at bounding box center [292, 249] width 112 height 10
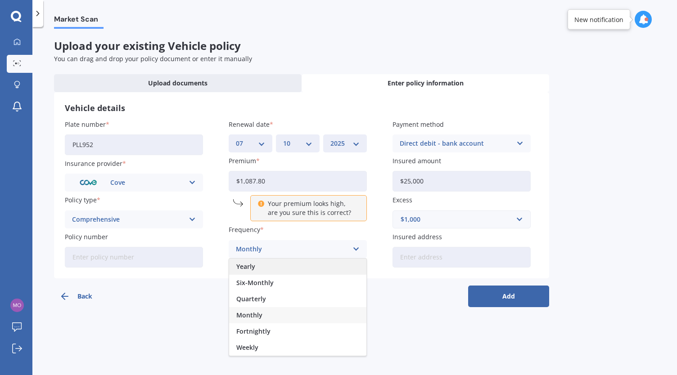
click at [271, 272] on div "Yearly" at bounding box center [297, 267] width 137 height 16
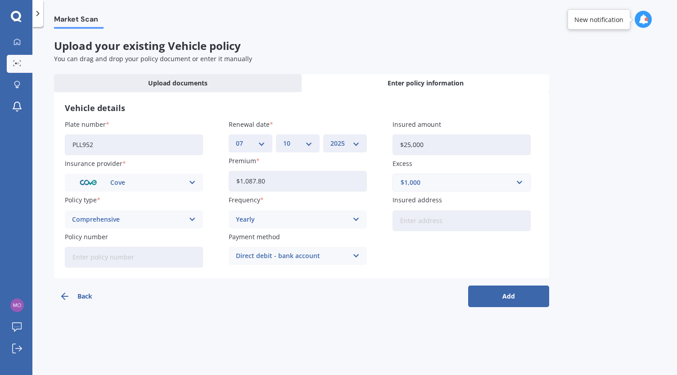
click at [301, 289] on div "Back Add" at bounding box center [301, 293] width 495 height 29
click at [493, 295] on button "Add" at bounding box center [508, 297] width 81 height 22
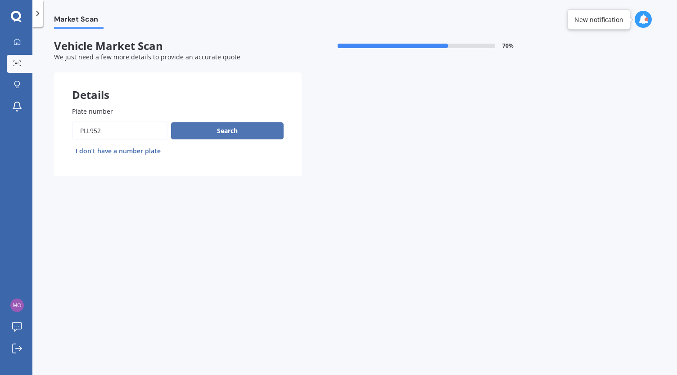
click at [196, 130] on button "Search" at bounding box center [227, 130] width 113 height 17
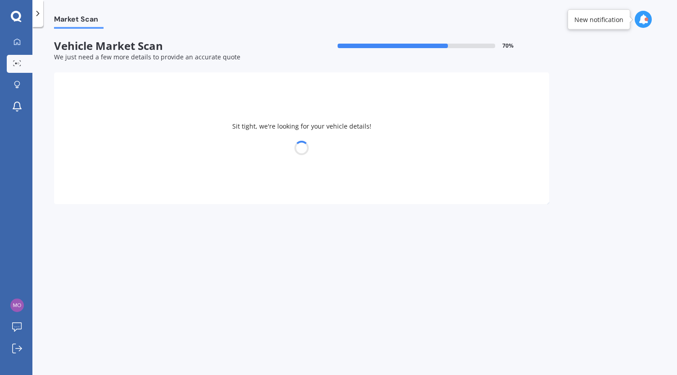
select select "TOYOTA"
select select "C-HR"
select select "06"
select select "04"
select select "1989"
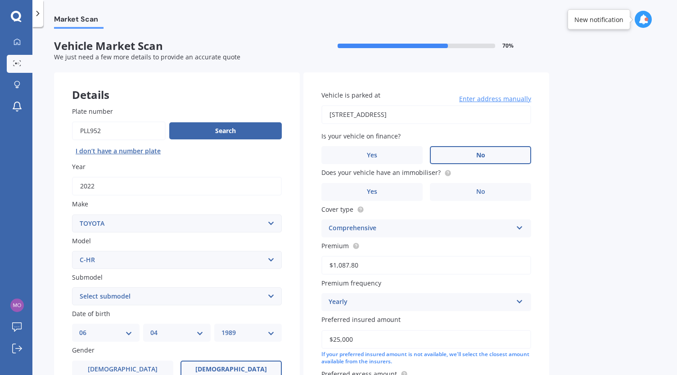
click at [472, 158] on label "No" at bounding box center [480, 155] width 101 height 18
click at [0, 0] on input "No" at bounding box center [0, 0] width 0 height 0
click at [477, 184] on label "No" at bounding box center [480, 192] width 101 height 18
click at [0, 0] on input "No" at bounding box center [0, 0] width 0 height 0
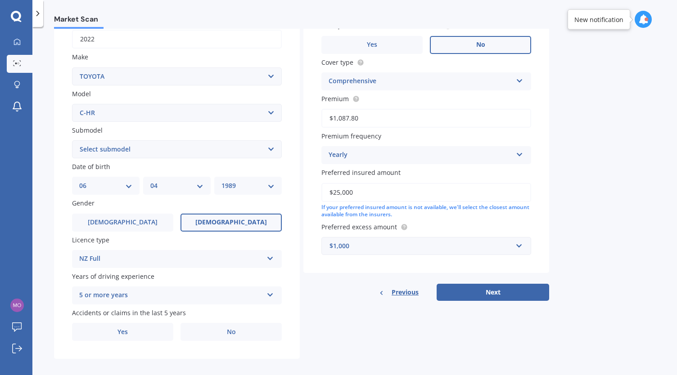
scroll to position [154, 0]
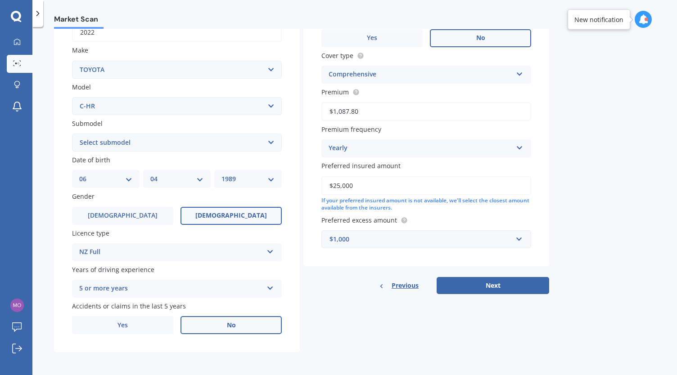
click at [226, 334] on label "No" at bounding box center [230, 325] width 101 height 18
click at [0, 0] on input "No" at bounding box center [0, 0] width 0 height 0
click at [125, 132] on div "Submodel Select submodel Hybrid Station Wagon SUV" at bounding box center [177, 135] width 210 height 33
click at [128, 140] on select "Select submodel Hybrid Station Wagon SUV" at bounding box center [177, 143] width 210 height 18
select select "SUV"
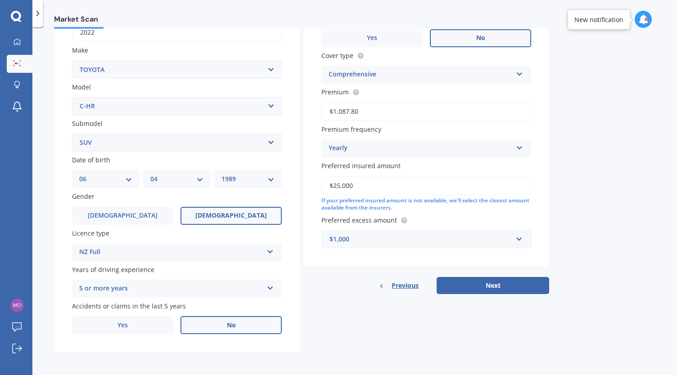
click at [72, 134] on select "Select submodel Hybrid Station Wagon SUV" at bounding box center [177, 143] width 210 height 18
click at [506, 287] on button "Next" at bounding box center [493, 285] width 113 height 17
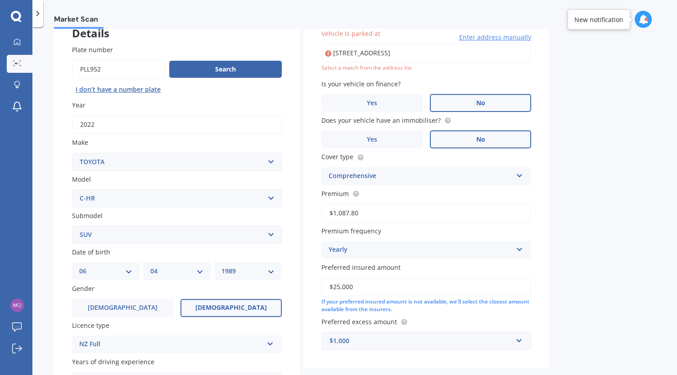
scroll to position [61, 0]
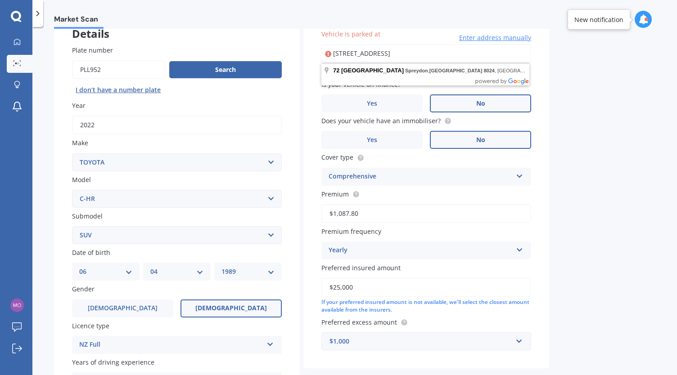
type input "[STREET_ADDRESS]"
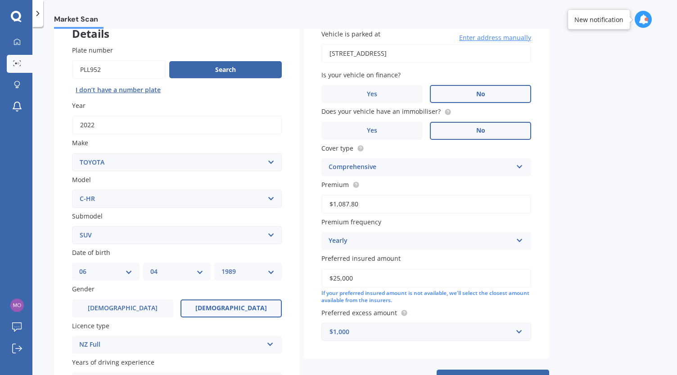
scroll to position [156, 0]
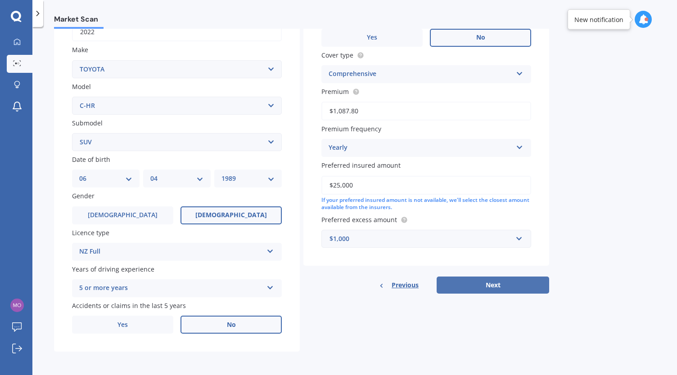
click at [496, 279] on button "Next" at bounding box center [493, 285] width 113 height 17
select select "06"
select select "04"
select select "1989"
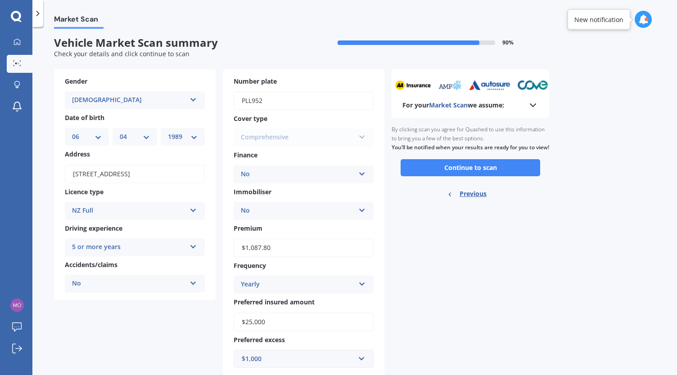
scroll to position [0, 0]
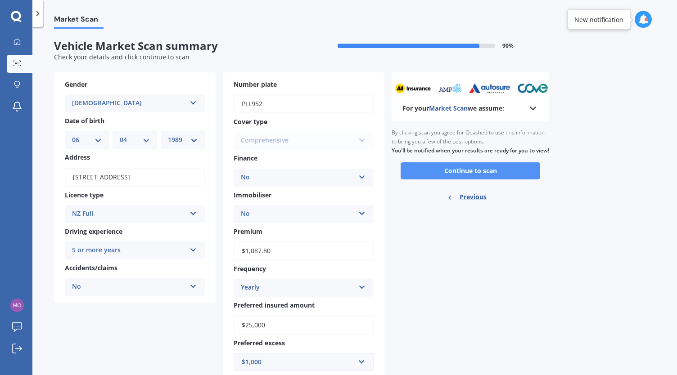
click at [444, 176] on button "Continue to scan" at bounding box center [471, 170] width 140 height 17
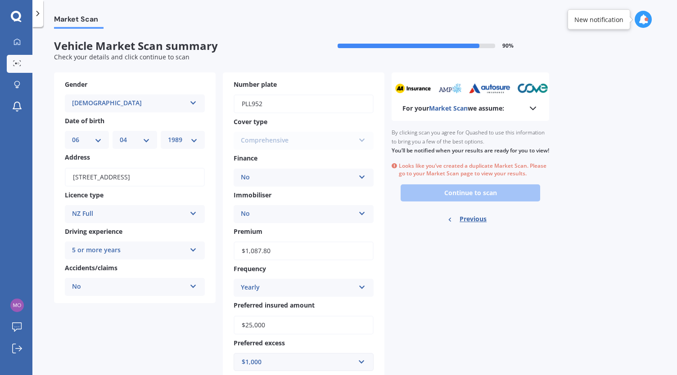
click at [470, 197] on div "Ready to go By clicking scan you agree for Quashed to use this information to b…" at bounding box center [471, 177] width 158 height 113
click at [18, 65] on icon at bounding box center [17, 63] width 8 height 6
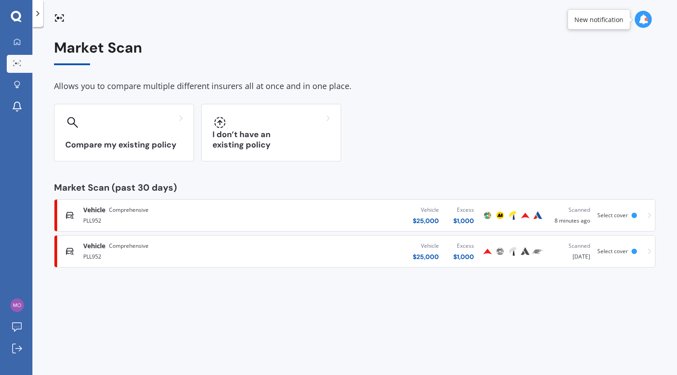
click at [379, 241] on div "Vehicle $ 25,000 Excess $ 1,000" at bounding box center [377, 251] width 208 height 27
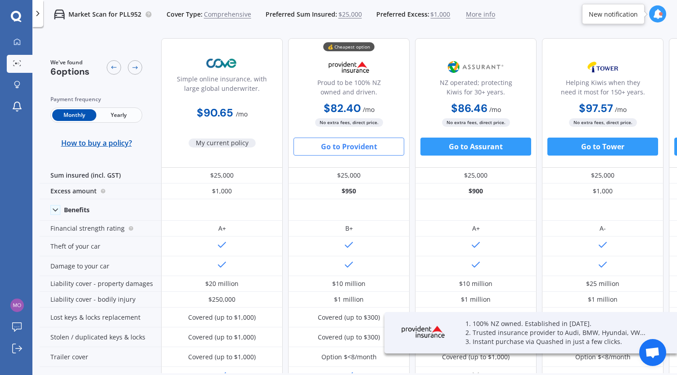
click at [464, 19] on div "Market Scan for PLL952 Cover Type: Comprehensive Preferred Sum Insured: $25,000…" at bounding box center [269, 14] width 452 height 29
click at [473, 14] on span "More info" at bounding box center [480, 14] width 29 height 9
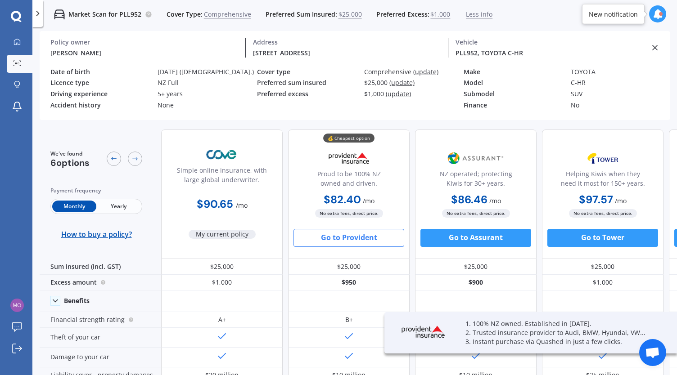
click at [502, 86] on div "Model" at bounding box center [514, 83] width 100 height 8
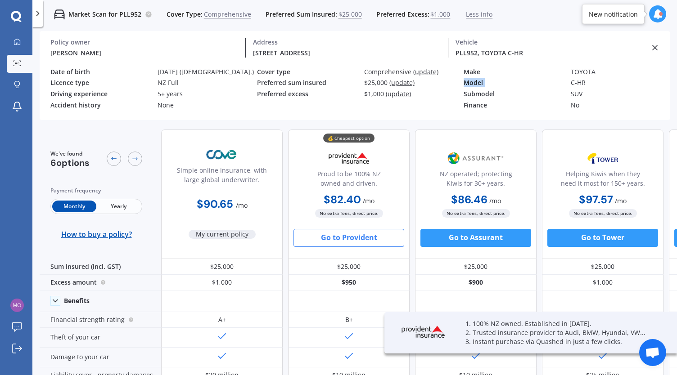
click at [502, 86] on div "Model" at bounding box center [514, 83] width 100 height 8
click at [177, 81] on div "NZ Full" at bounding box center [208, 83] width 100 height 8
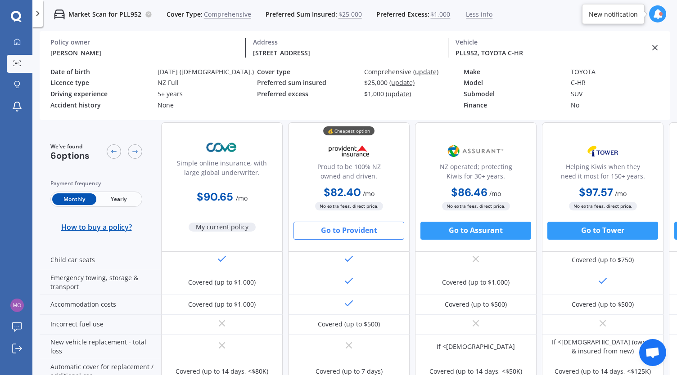
scroll to position [222, 0]
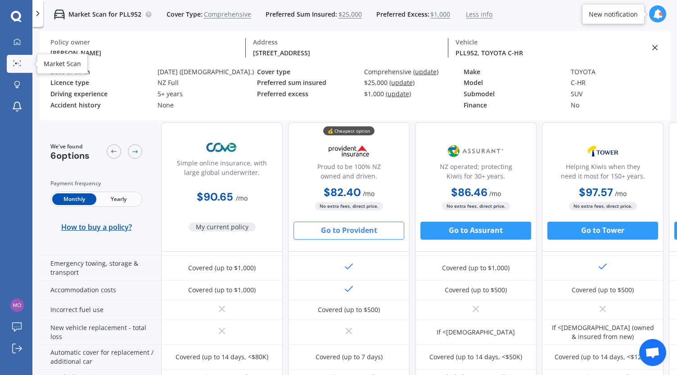
click at [18, 59] on link "Market Scan" at bounding box center [20, 64] width 26 height 18
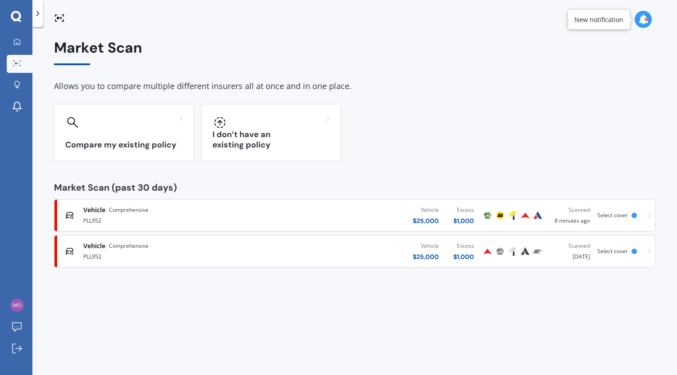
click at [408, 217] on div "Vehicle $ 25,000 Excess $ 1,000" at bounding box center [377, 215] width 208 height 27
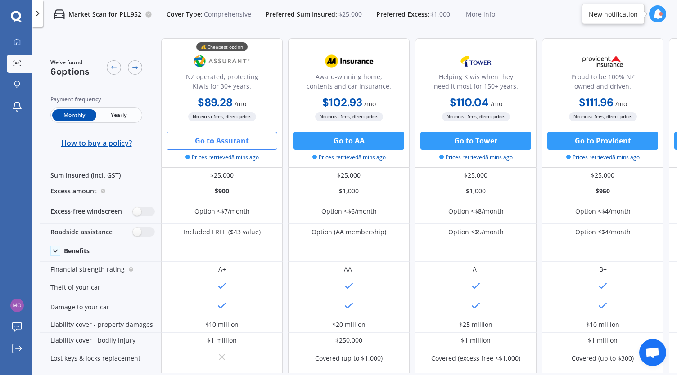
click at [196, 142] on button "Go to Assurant" at bounding box center [222, 141] width 111 height 18
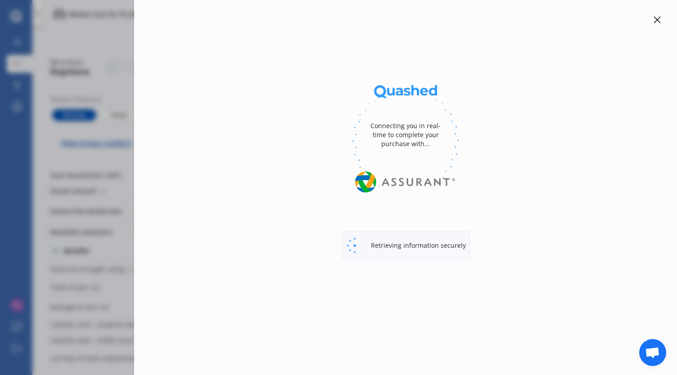
select select "full"
select select "500.00"
select select "Canterbury"
select select "TOYOTA"
select select "C-HR"
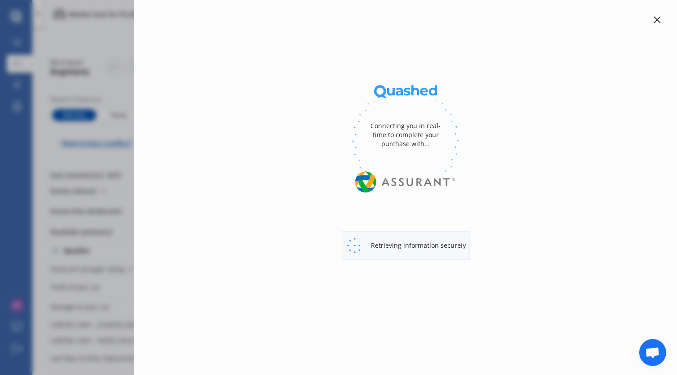
select select "SUV"
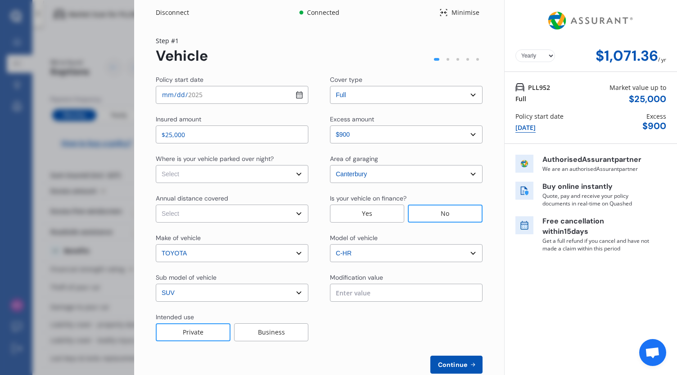
select select "Monthly"
click at [225, 177] on select "Select In a garage On own property On street or road" at bounding box center [232, 174] width 153 height 18
select select "In a garage"
click at [156, 165] on select "Select In a garage On own property On street or road" at bounding box center [232, 174] width 153 height 18
click at [209, 212] on select "Select Low (less than 15,000km per year) Average (15,000-30,000km per year) Hig…" at bounding box center [232, 214] width 153 height 18
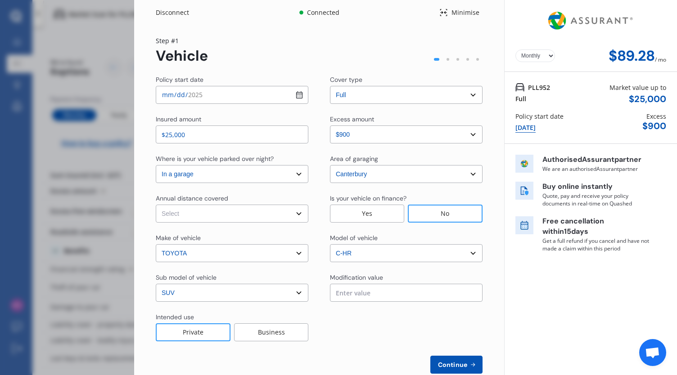
select select "15000"
click at [156, 205] on select "Select Low (less than 15,000km per year) Average (15,000-30,000km per year) Hig…" at bounding box center [232, 214] width 153 height 18
click at [369, 180] on select "Select [GEOGRAPHIC_DATA] [GEOGRAPHIC_DATA] [GEOGRAPHIC_DATA] / [PERSON_NAME] / …" at bounding box center [406, 174] width 153 height 18
click at [368, 192] on div "Policy start date [DATE] Cover type Select cover type 3rd Party Full Insured am…" at bounding box center [319, 224] width 327 height 299
click at [294, 94] on input "[DATE]" at bounding box center [232, 95] width 153 height 18
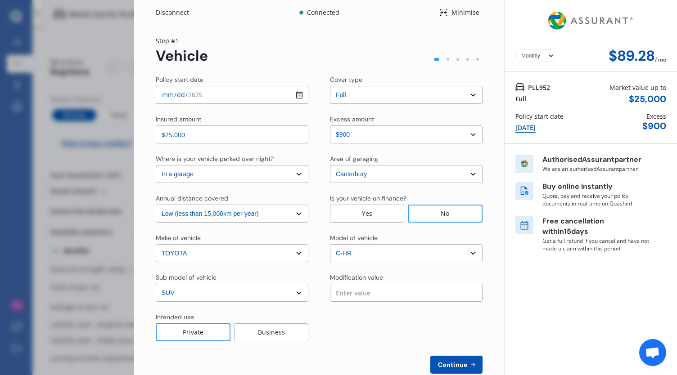
type input "[DATE]"
click at [232, 118] on div "Insured amount" at bounding box center [232, 120] width 153 height 11
click at [454, 368] on span "Continue" at bounding box center [452, 364] width 33 height 7
select select "Miss"
select select "06"
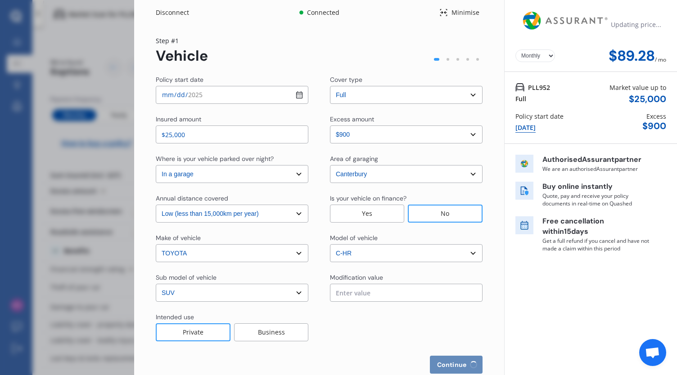
select select "04"
select select "1989"
select select "full"
select select "more than 4 years"
select select "[GEOGRAPHIC_DATA]"
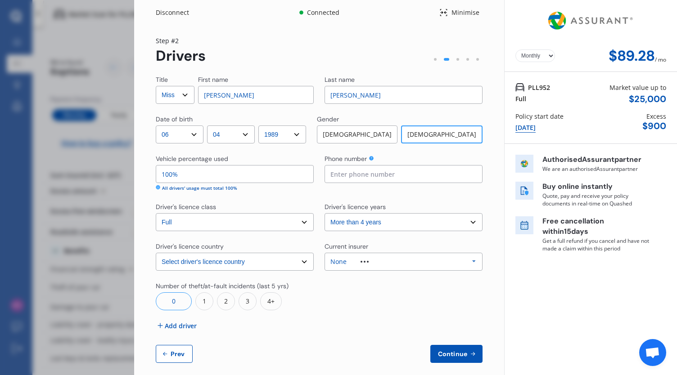
click at [357, 179] on input at bounding box center [403, 174] width 158 height 18
type input "0220804444"
click at [354, 225] on select "Select driver's licence years Less than 1 year 1-2 years 2-4 years More than 4 …" at bounding box center [403, 222] width 158 height 18
click at [354, 199] on div "Title Select Mr Mrs Miss Ms Dr First name [PERSON_NAME] Last name [PERSON_NAME]…" at bounding box center [319, 219] width 327 height 288
click at [347, 261] on div at bounding box center [365, 262] width 36 height 2
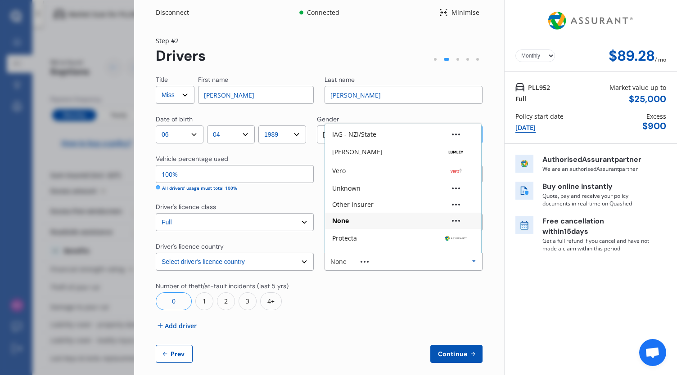
scroll to position [59, 0]
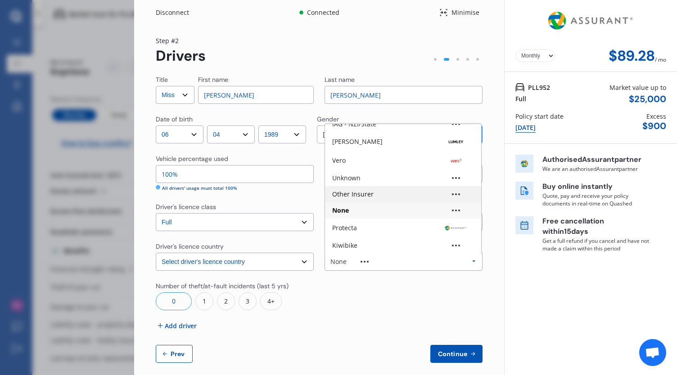
click at [370, 196] on div "Other Insurer" at bounding box center [352, 194] width 41 height 6
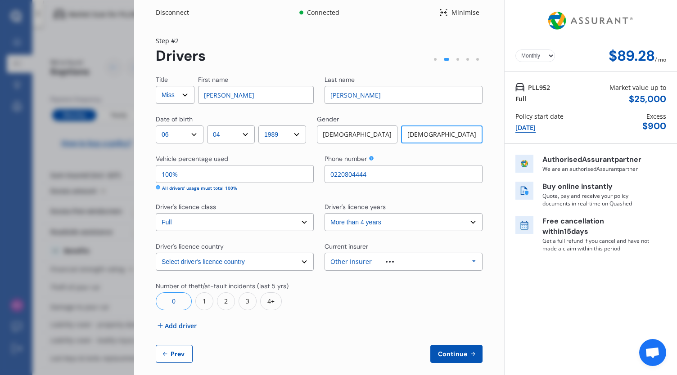
click at [375, 286] on div at bounding box center [403, 296] width 158 height 29
click at [438, 351] on span "Continue" at bounding box center [452, 354] width 33 height 7
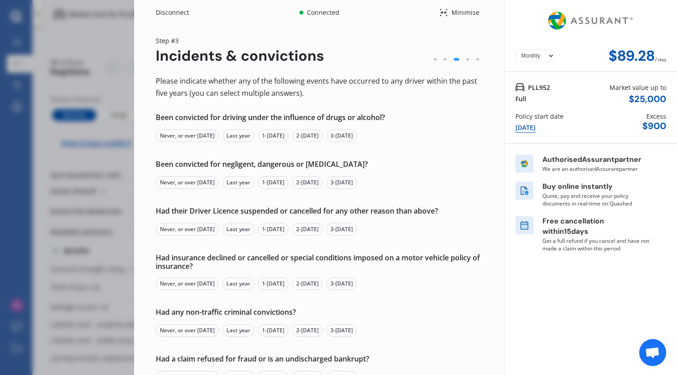
click at [203, 136] on div "Never, or over [DATE]" at bounding box center [187, 136] width 63 height 13
click at [194, 178] on div "Never, or over [DATE]" at bounding box center [187, 182] width 63 height 13
click at [191, 223] on div "Never, or over [DATE]" at bounding box center [187, 229] width 63 height 13
click at [191, 280] on div "Never, or over [DATE]" at bounding box center [187, 284] width 63 height 13
click at [198, 329] on div "Never, or over [DATE]" at bounding box center [187, 330] width 63 height 13
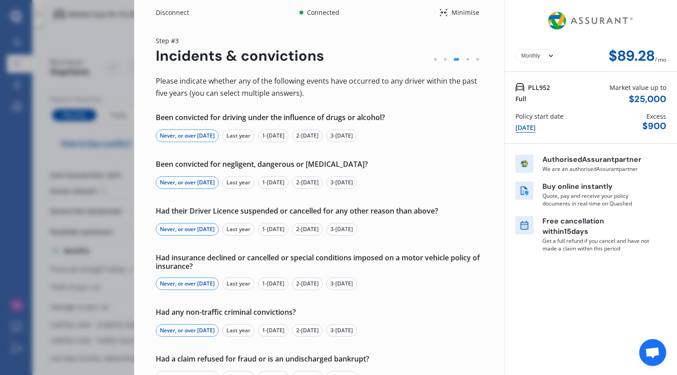
scroll to position [66, 0]
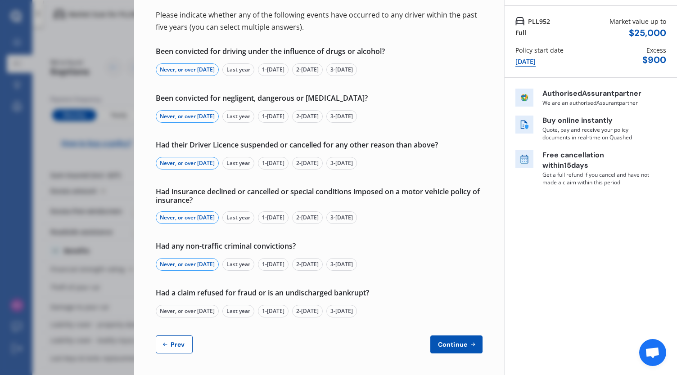
click at [200, 306] on div "Never, or over [DATE]" at bounding box center [187, 311] width 63 height 13
click at [459, 343] on span "Continue" at bounding box center [452, 344] width 33 height 7
select select "500.00"
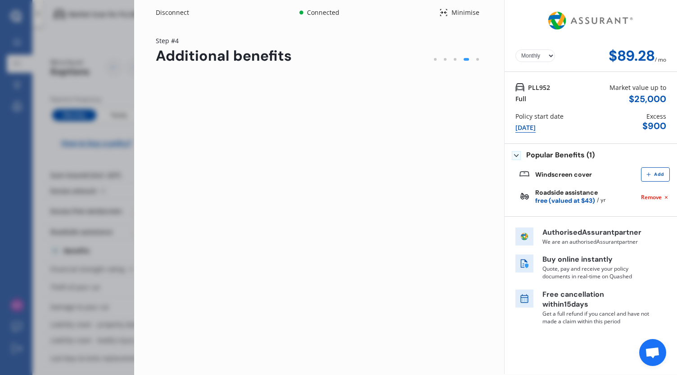
scroll to position [0, 0]
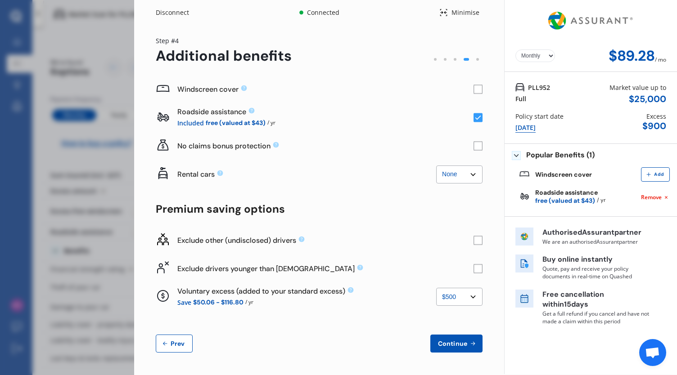
click at [476, 147] on rect at bounding box center [477, 146] width 9 height 9
click at [478, 144] on rect at bounding box center [477, 146] width 9 height 9
click at [470, 178] on select "None $2,500 $5,000" at bounding box center [459, 175] width 46 height 18
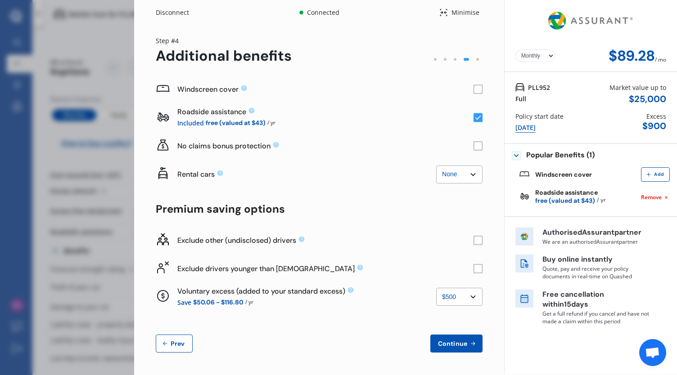
click at [359, 180] on div "Rental cars None $2,500 $5,000" at bounding box center [306, 174] width 259 height 21
click at [449, 176] on select "None $2,500 $5,000" at bounding box center [459, 175] width 46 height 18
click at [436, 166] on select "None $2,500 $5,000" at bounding box center [459, 175] width 46 height 18
click at [460, 173] on select "None $2,500 $5,000" at bounding box center [459, 175] width 46 height 18
select select "0"
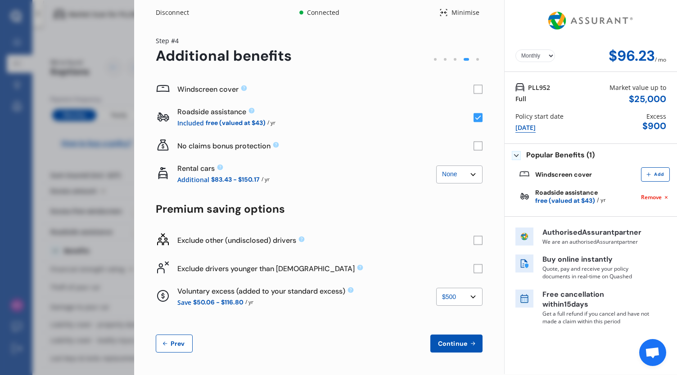
click at [436, 166] on select "None $2,500 $5,000" at bounding box center [459, 175] width 46 height 18
click at [421, 214] on div "Premium saving options" at bounding box center [319, 209] width 327 height 13
click at [477, 92] on rect at bounding box center [477, 89] width 9 height 9
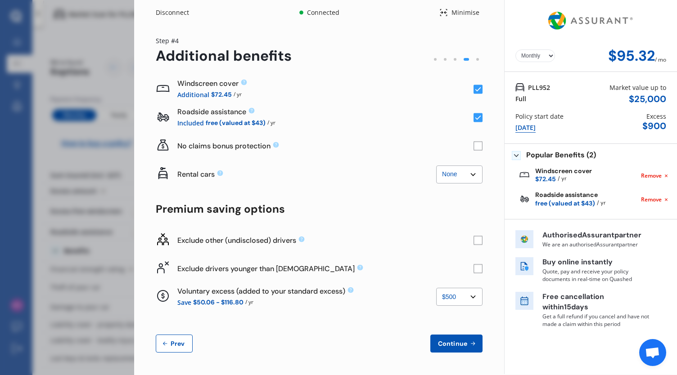
click at [477, 92] on rect at bounding box center [477, 89] width 9 height 9
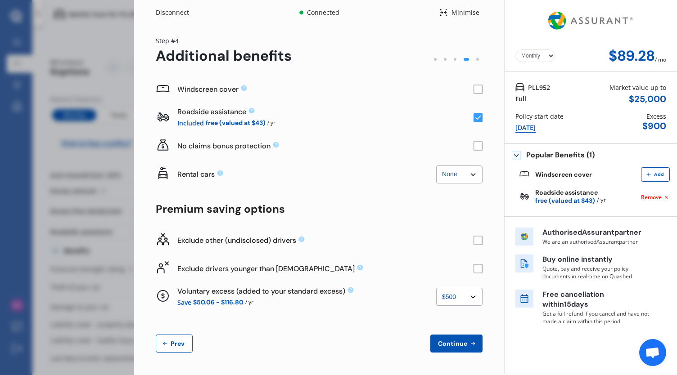
click at [477, 271] on rect at bounding box center [477, 268] width 9 height 9
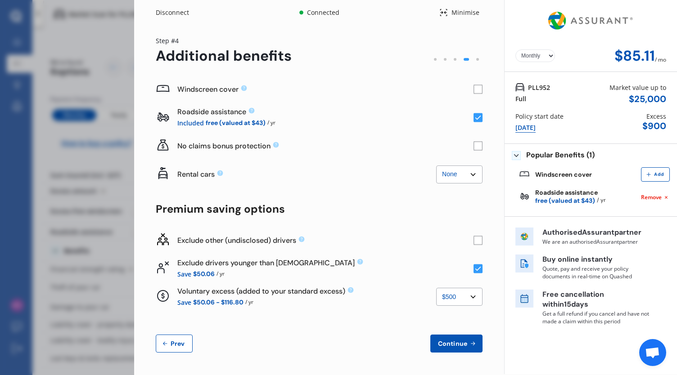
click at [472, 296] on select "None $500 $1,000" at bounding box center [459, 297] width 46 height 18
click at [423, 254] on div "Exclude other (undisclosed) drivers" at bounding box center [319, 240] width 327 height 28
click at [455, 344] on span "Continue" at bounding box center [452, 343] width 33 height 7
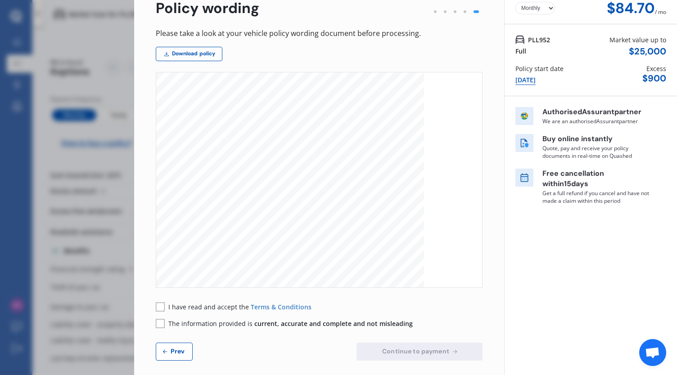
scroll to position [54, 0]
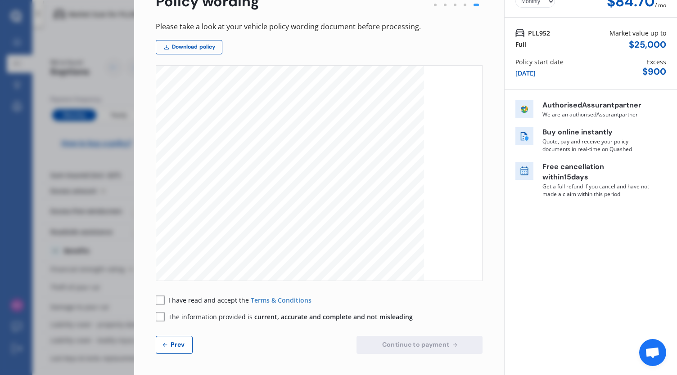
click at [160, 302] on rect at bounding box center [160, 300] width 9 height 9
click at [161, 317] on rect at bounding box center [160, 316] width 9 height 9
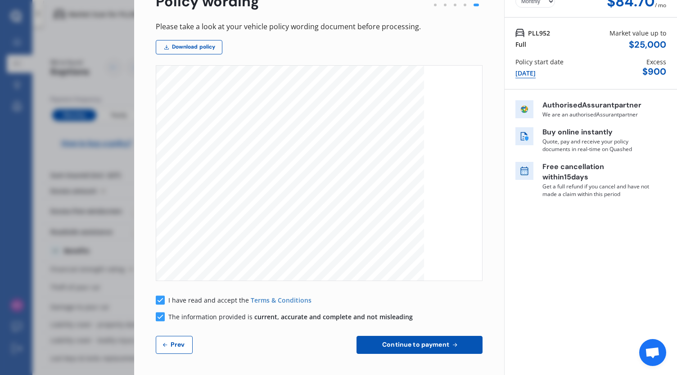
click at [411, 349] on button "Continue to payment" at bounding box center [419, 345] width 126 height 18
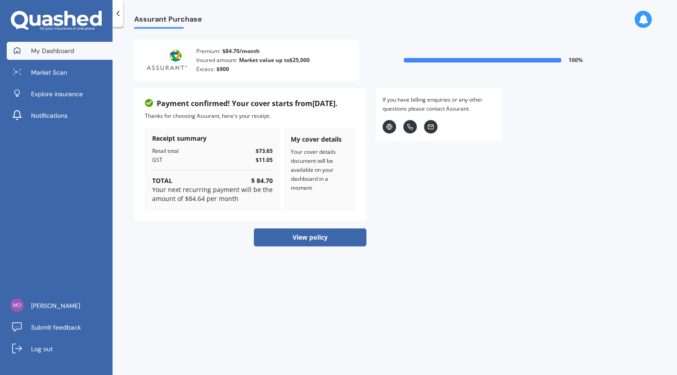
click at [50, 54] on span "My Dashboard" at bounding box center [52, 50] width 43 height 9
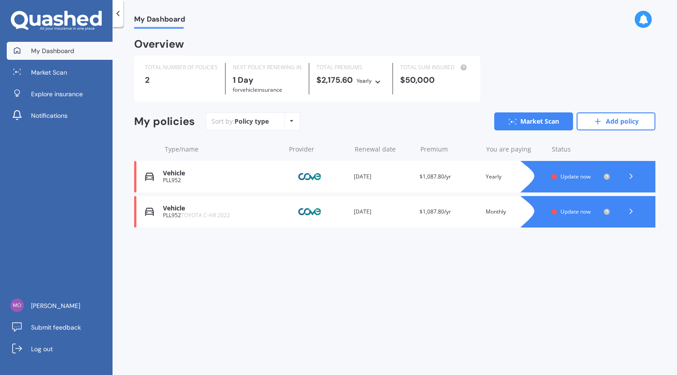
click at [250, 125] on div "Policy type" at bounding box center [251, 121] width 34 height 9
click at [288, 124] on div "Policy type Alphabetical Date added Renewing next" at bounding box center [291, 121] width 14 height 16
click at [55, 79] on link "Market Scan" at bounding box center [60, 72] width 106 height 18
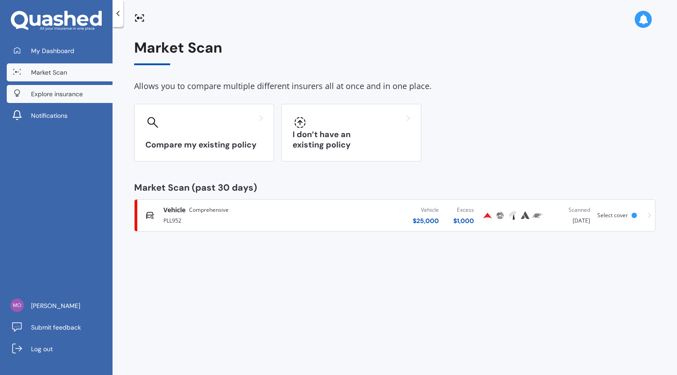
click at [56, 92] on span "Explore insurance" at bounding box center [57, 94] width 52 height 9
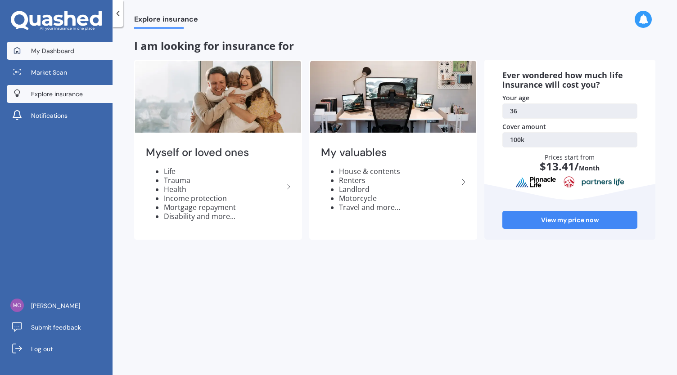
click at [54, 55] on link "My Dashboard" at bounding box center [60, 51] width 106 height 18
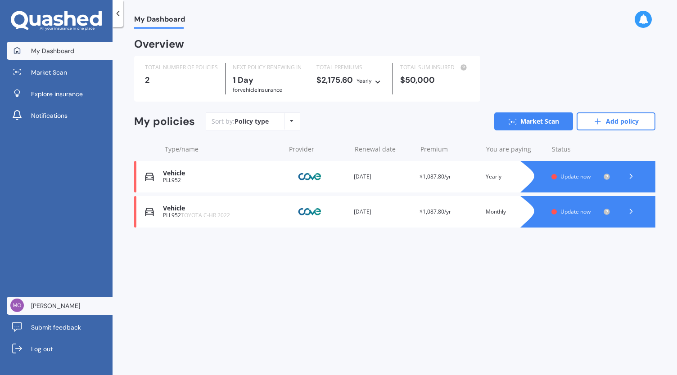
click at [58, 309] on span "[PERSON_NAME]" at bounding box center [55, 306] width 49 height 9
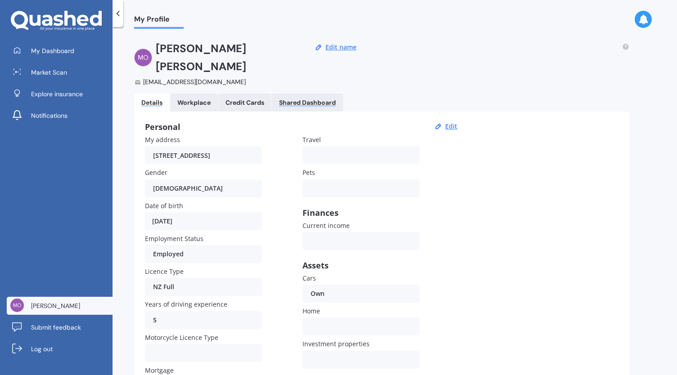
click at [306, 99] on div "Shared Dashboard" at bounding box center [307, 103] width 57 height 8
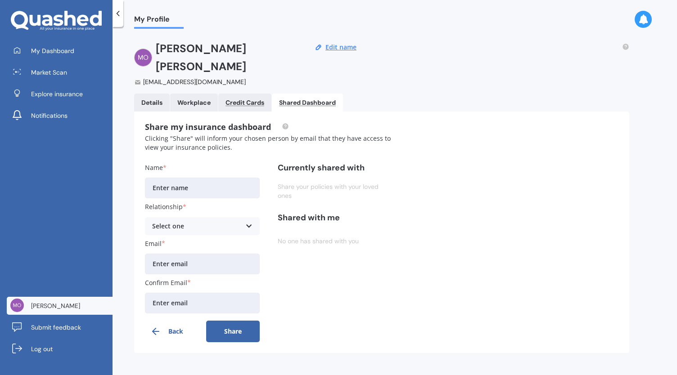
click at [261, 99] on div "Credit Cards" at bounding box center [244, 103] width 39 height 8
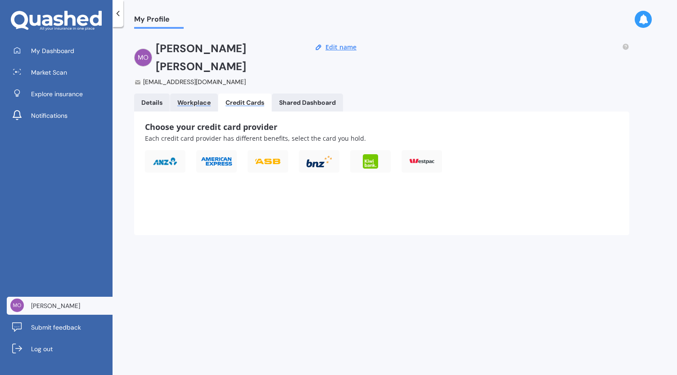
click at [193, 99] on div "Workplace" at bounding box center [193, 103] width 33 height 8
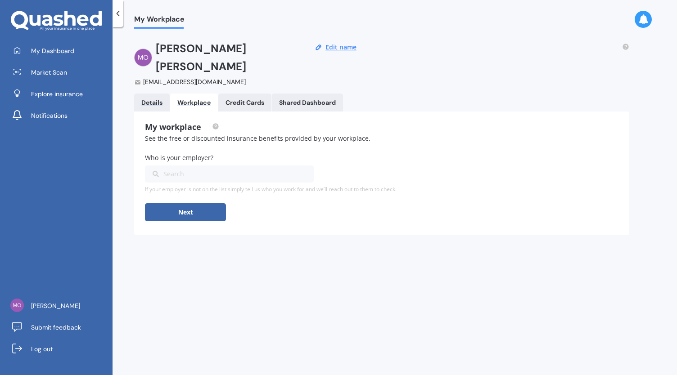
click at [152, 99] on div "Details" at bounding box center [151, 103] width 21 height 8
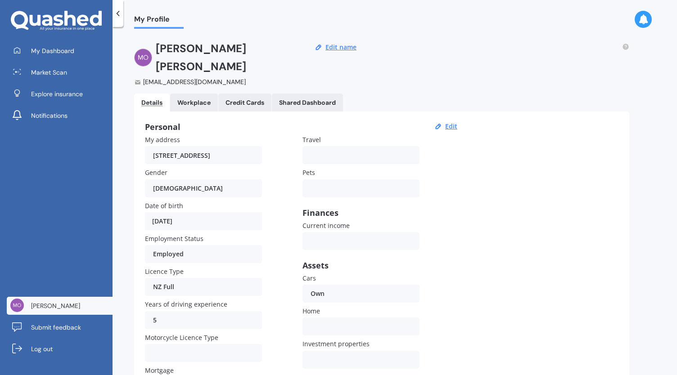
scroll to position [44, 0]
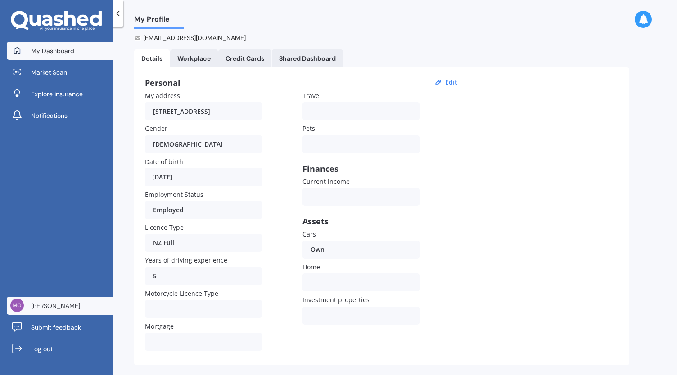
click at [68, 49] on span "My Dashboard" at bounding box center [52, 50] width 43 height 9
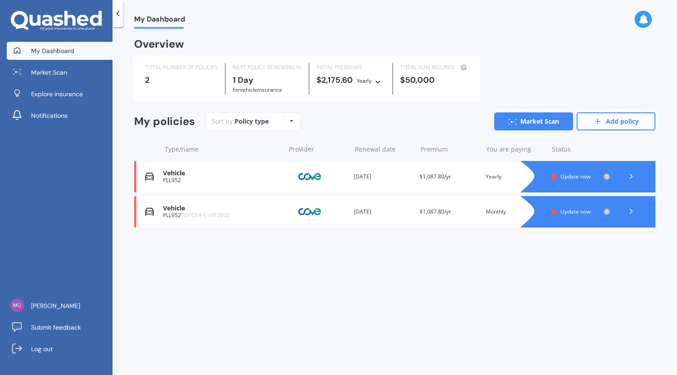
drag, startPoint x: 168, startPoint y: 177, endPoint x: 383, endPoint y: 278, distance: 237.6
click at [383, 278] on div "My Dashboard Overview TOTAL NUMBER OF POLICIES 2 NEXT POLICY RENEWING IN 1 Day …" at bounding box center [395, 203] width 564 height 348
click at [574, 176] on span "Update now" at bounding box center [575, 177] width 30 height 8
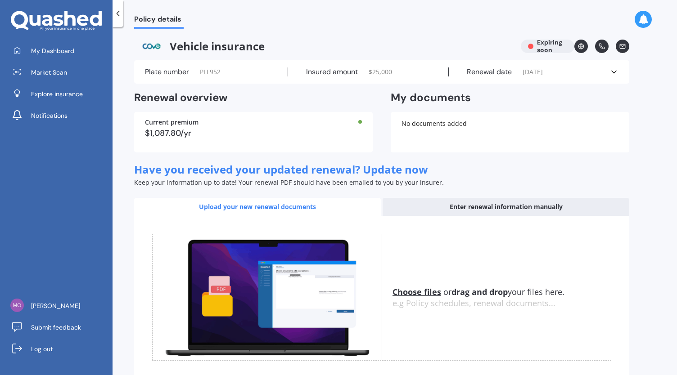
scroll to position [49, 0]
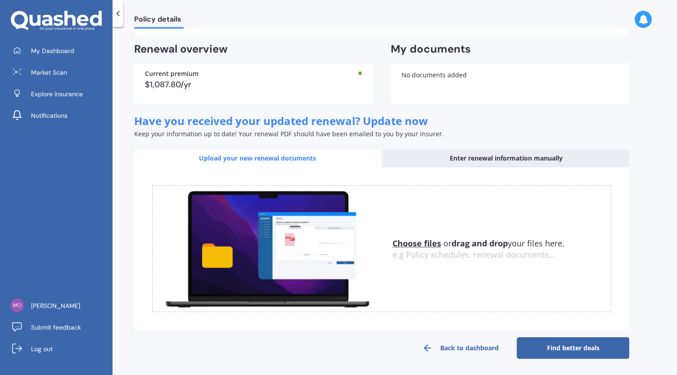
click at [456, 348] on link "Back to dashboard" at bounding box center [460, 349] width 113 height 22
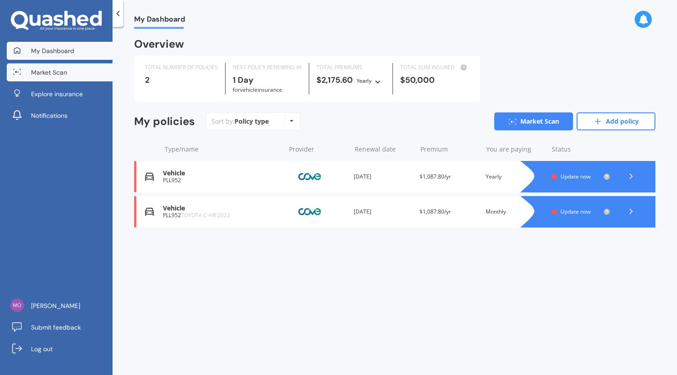
click at [60, 72] on span "Market Scan" at bounding box center [49, 72] width 36 height 9
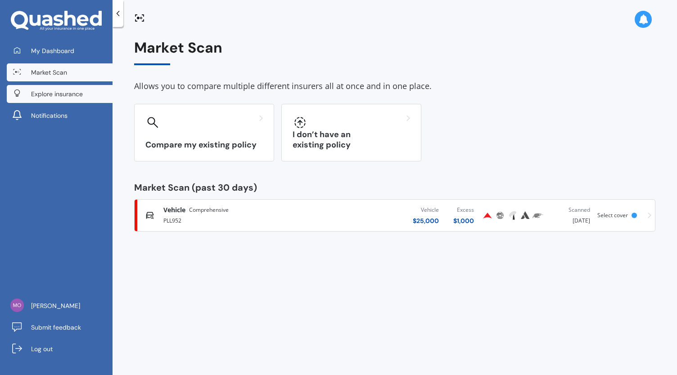
click at [59, 90] on span "Explore insurance" at bounding box center [57, 94] width 52 height 9
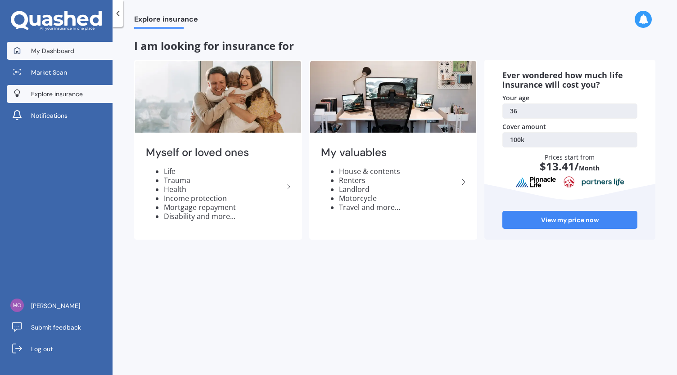
click at [69, 48] on span "My Dashboard" at bounding box center [52, 50] width 43 height 9
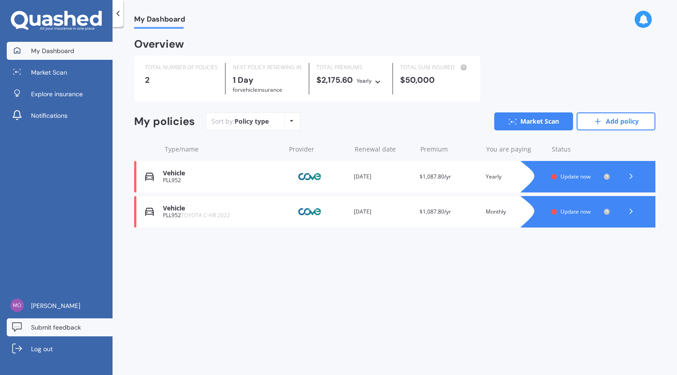
click at [67, 326] on span "Submit feedback" at bounding box center [56, 327] width 50 height 9
